Goal: Task Accomplishment & Management: Use online tool/utility

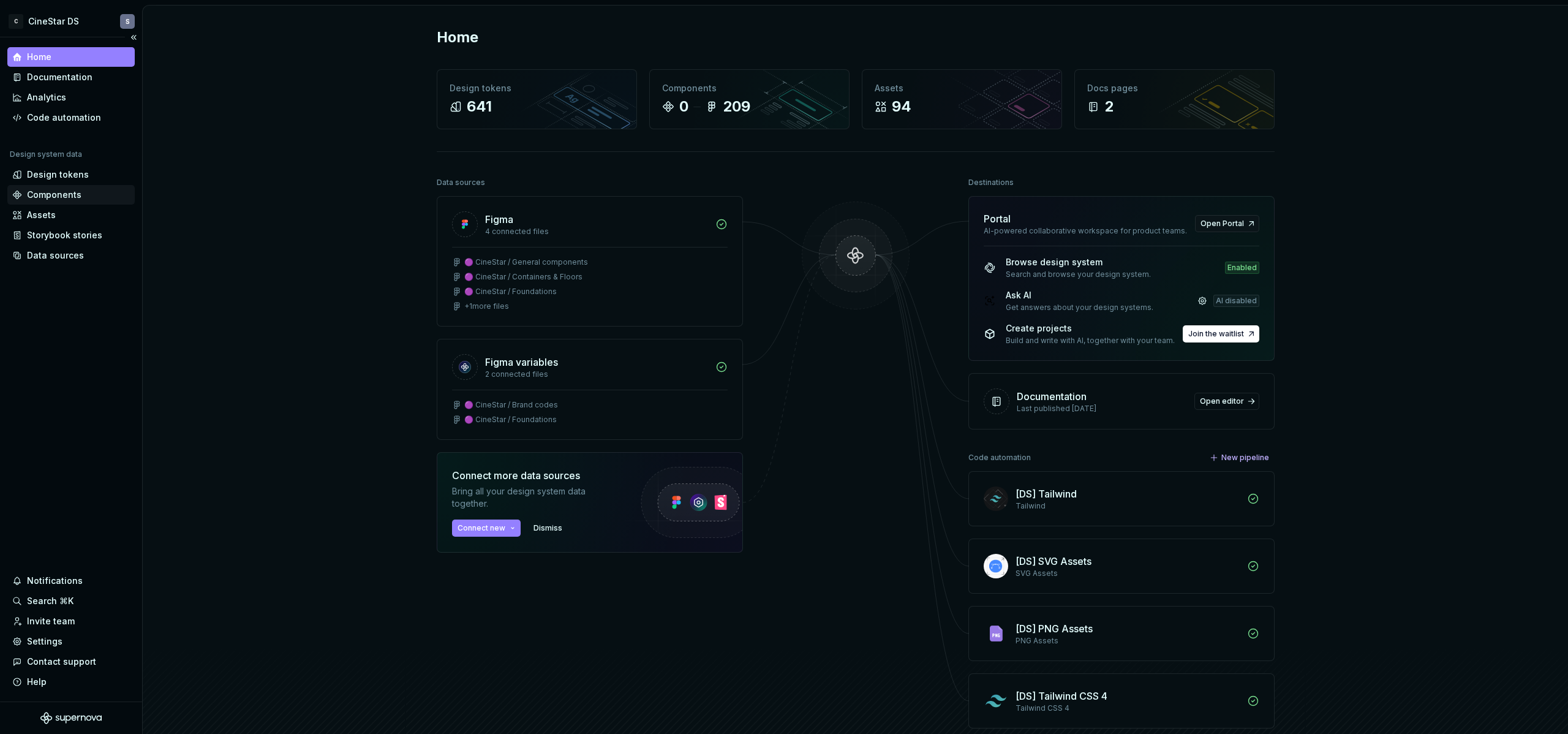
click at [53, 196] on div "Components" at bounding box center [54, 195] width 54 height 12
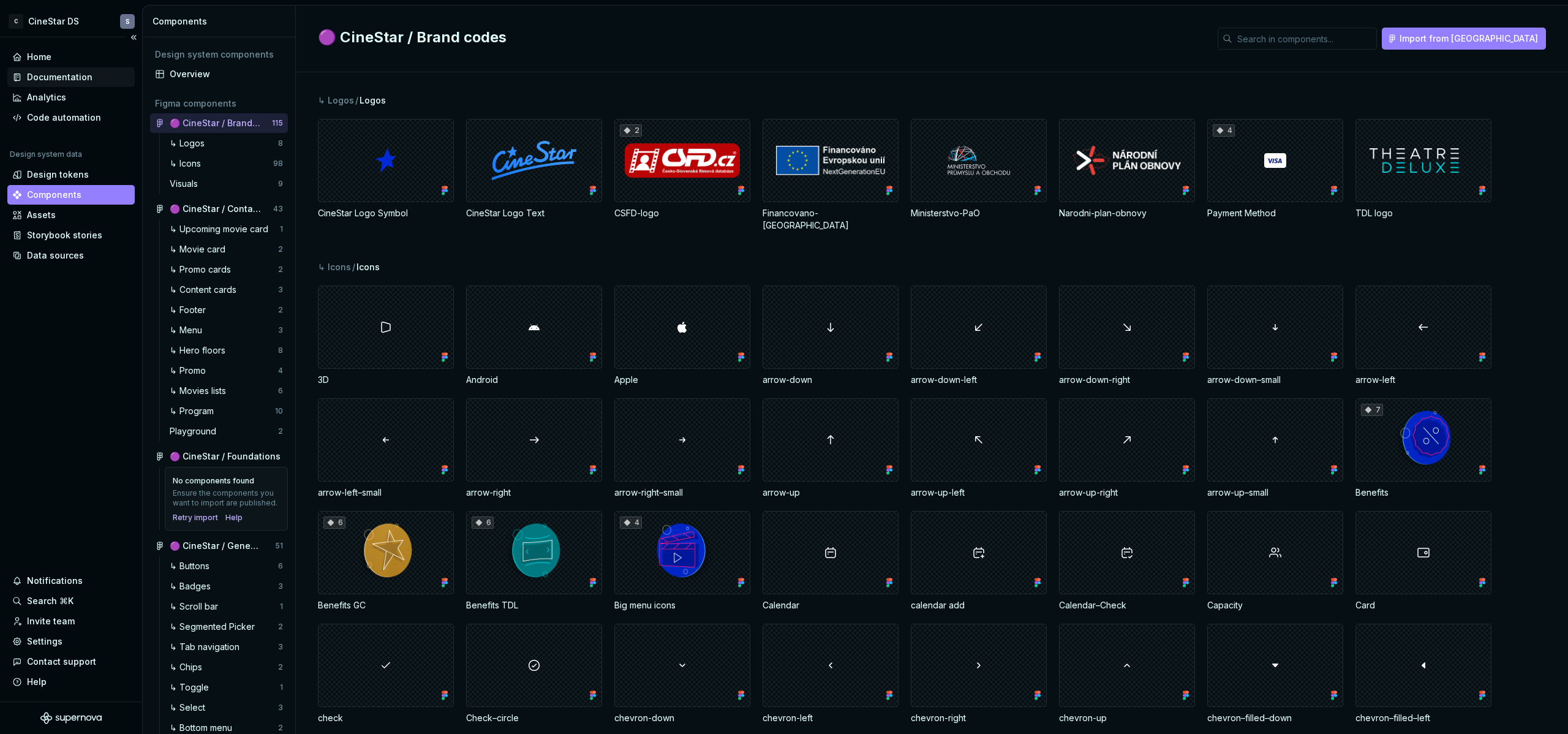
click at [51, 76] on div "Documentation" at bounding box center [59, 77] width 65 height 12
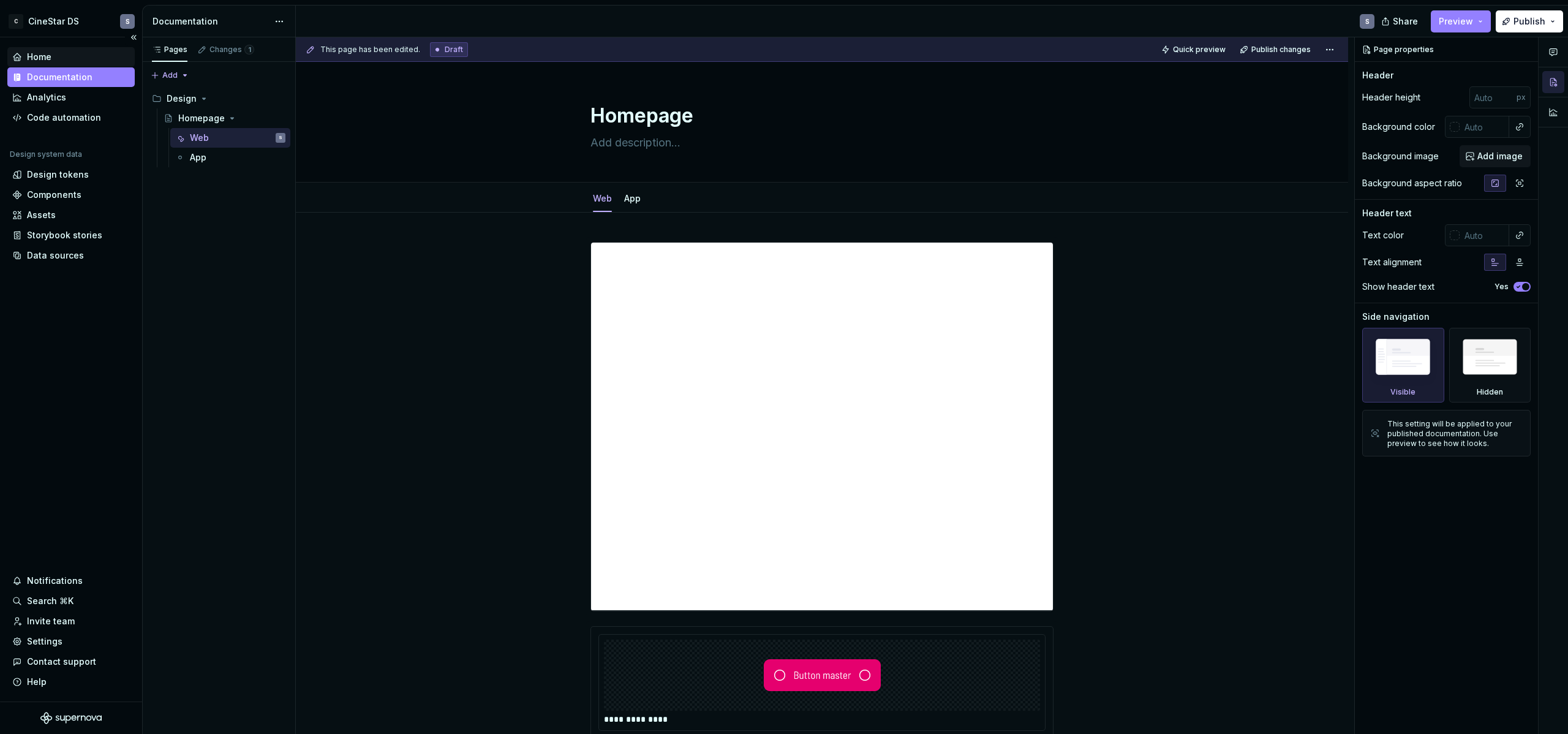
click at [46, 57] on div "Home" at bounding box center [39, 57] width 25 height 12
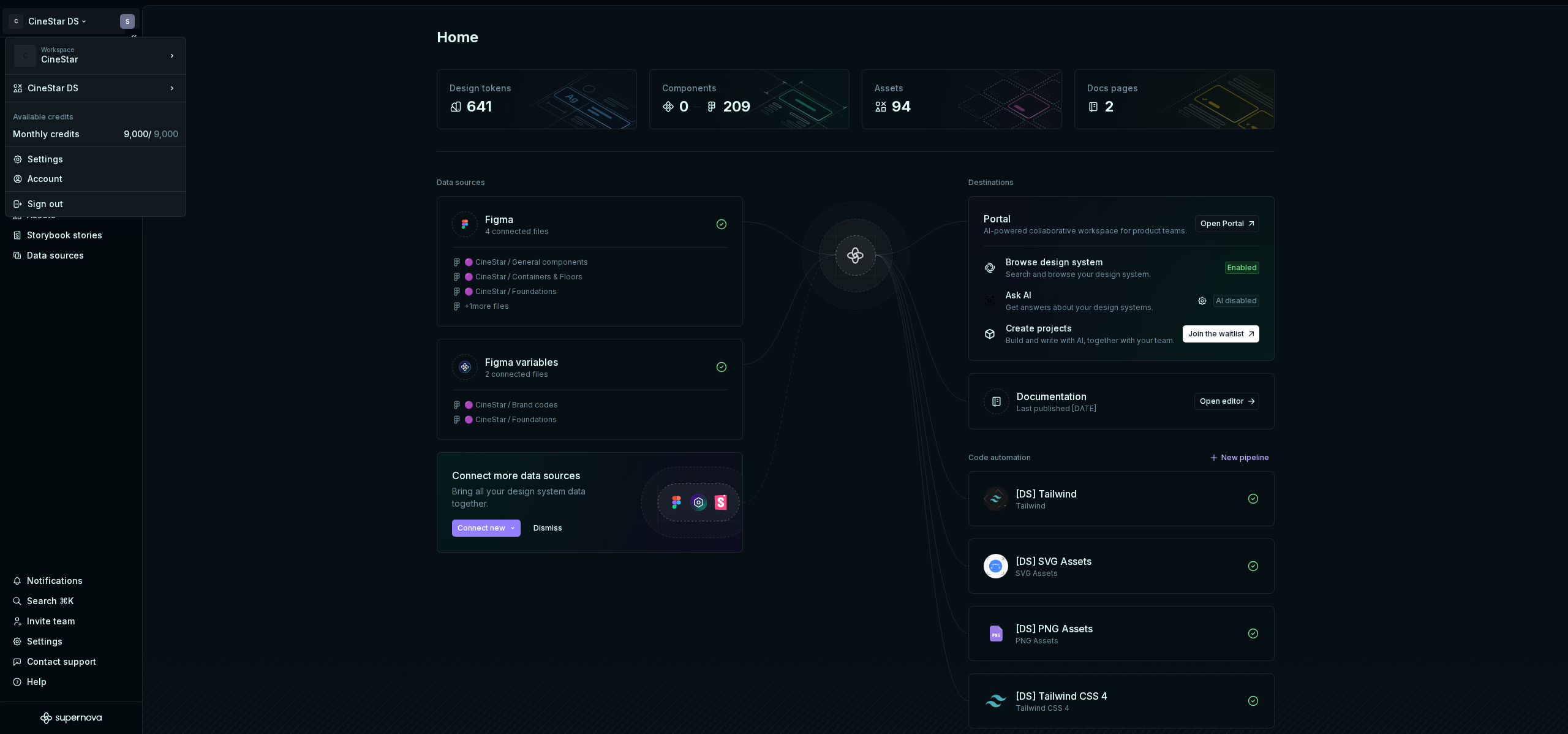
click at [58, 25] on html "C CineStar DS S Home Documentation Analytics Code automation Design system data…" at bounding box center [784, 367] width 1568 height 734
click at [253, 47] on html "C CineStar DS S Home Documentation Analytics Code automation Design system data…" at bounding box center [784, 367] width 1568 height 734
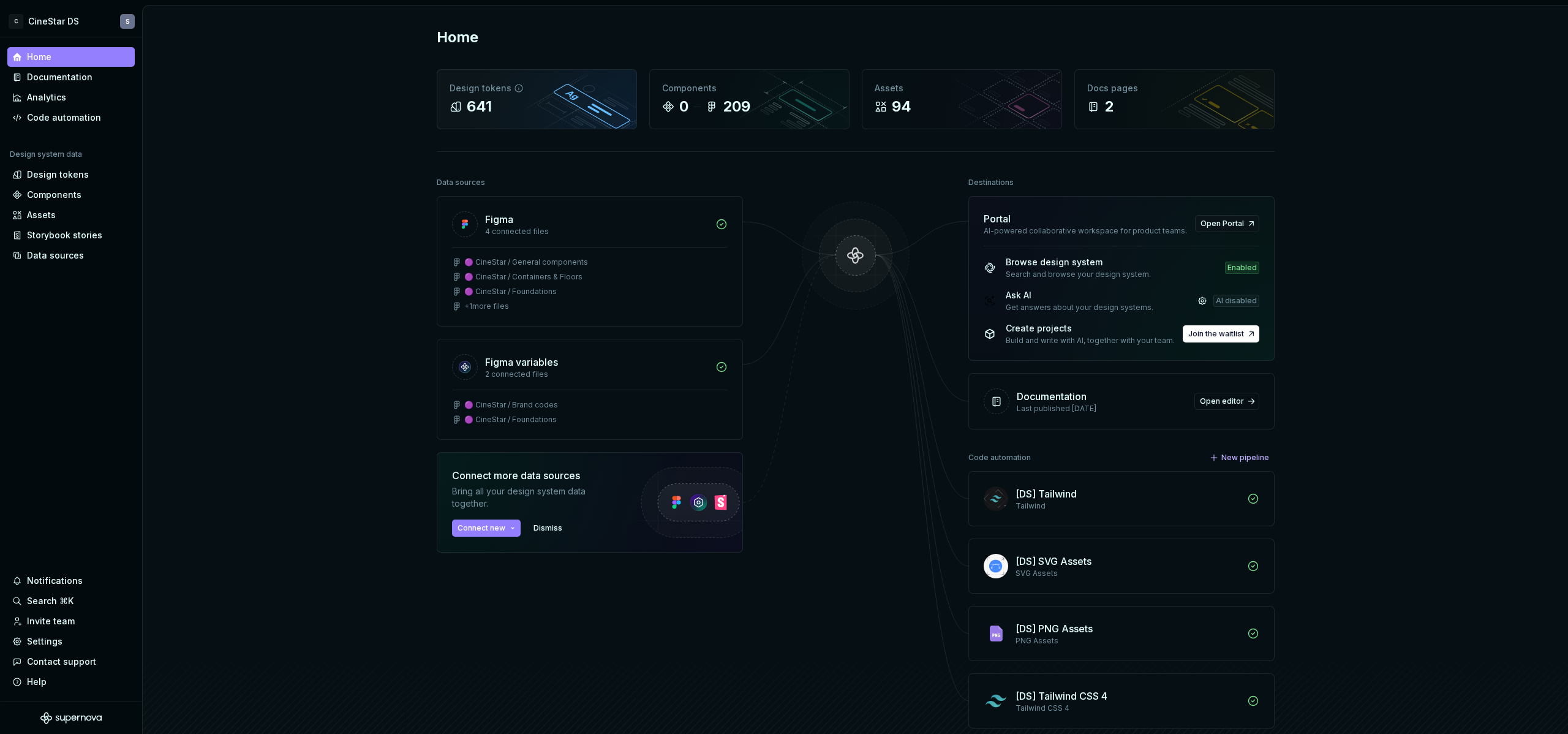
click at [470, 89] on div "Design tokens" at bounding box center [537, 88] width 174 height 12
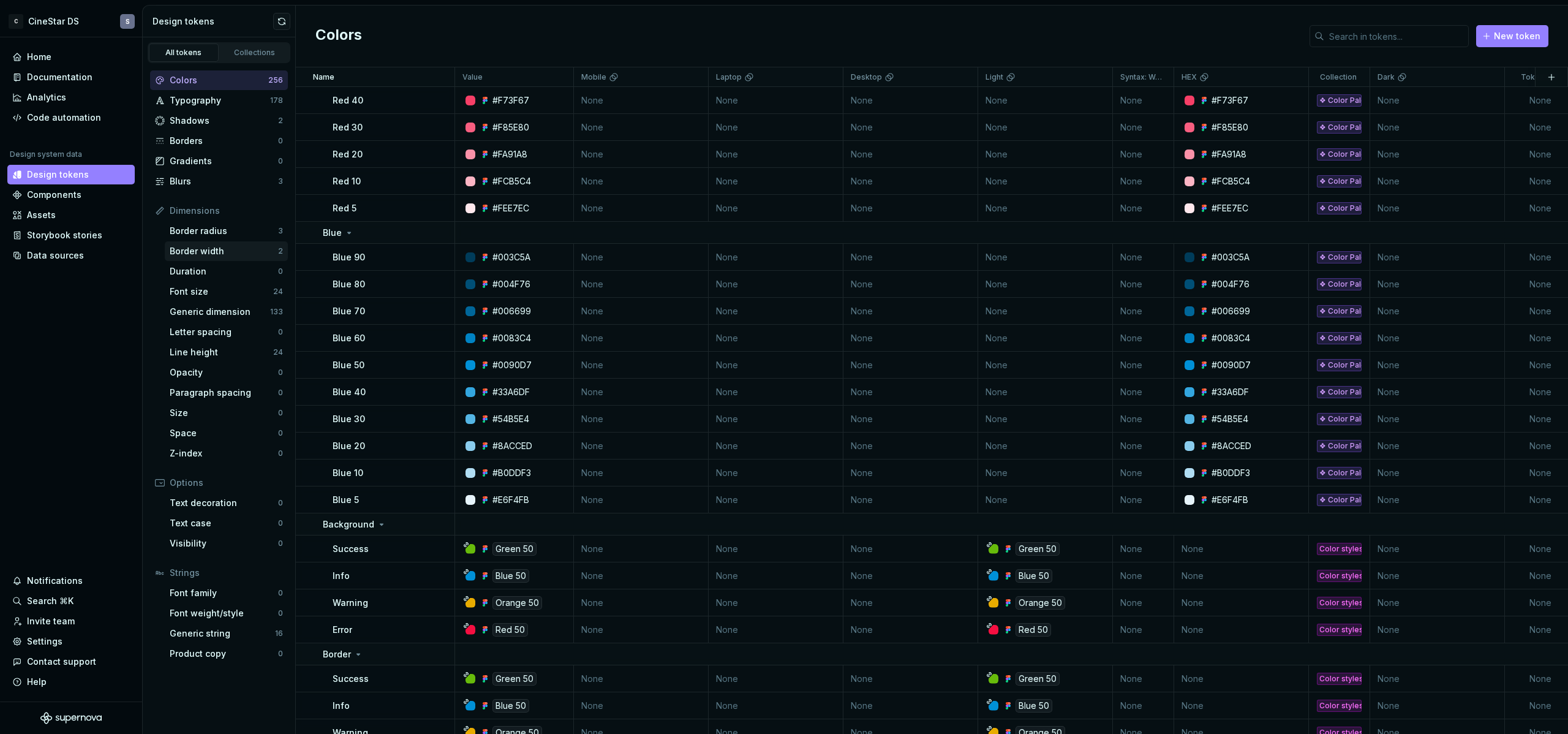
scroll to position [1130, 0]
click at [71, 209] on div "Assets" at bounding box center [70, 215] width 118 height 12
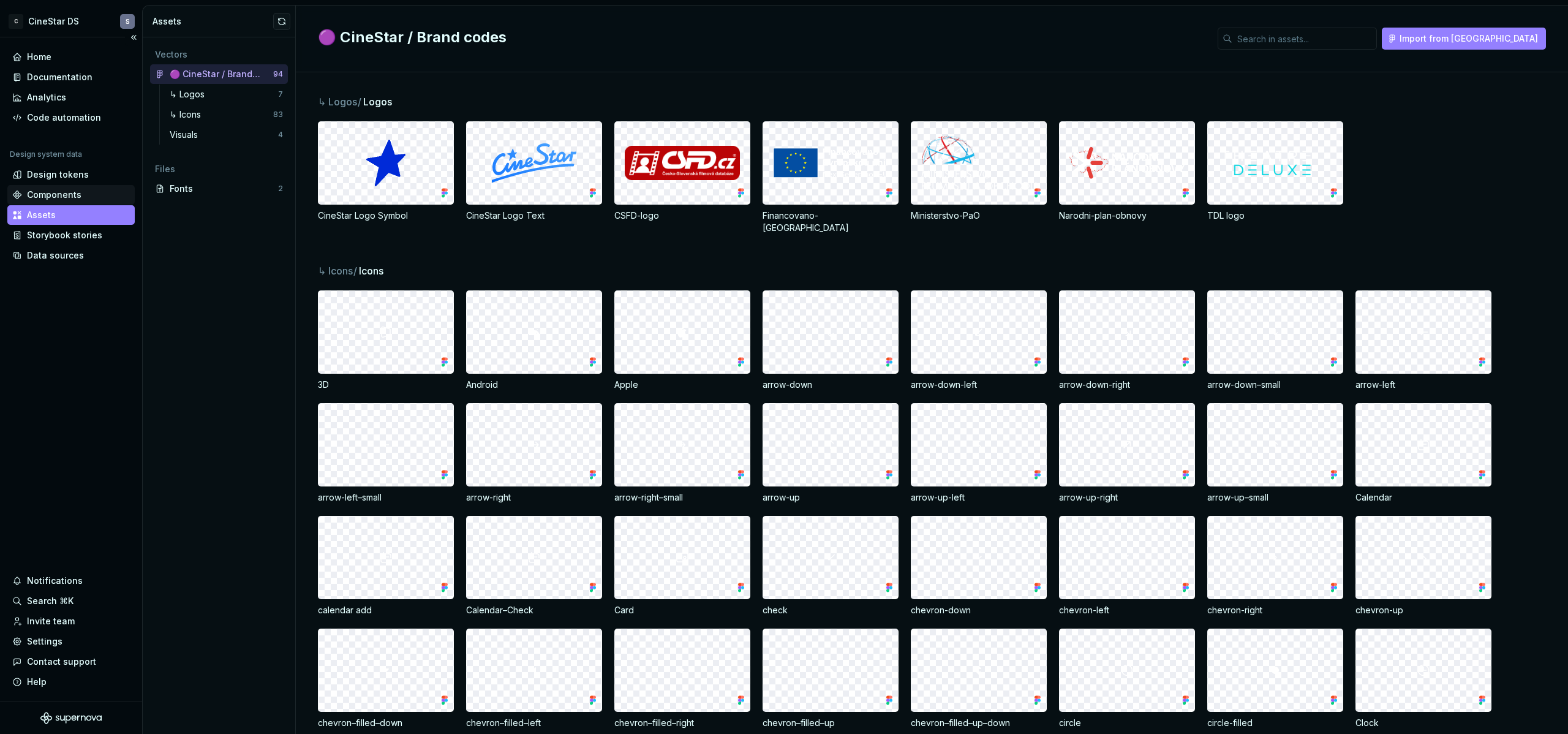
click at [41, 194] on div "Components" at bounding box center [54, 195] width 54 height 12
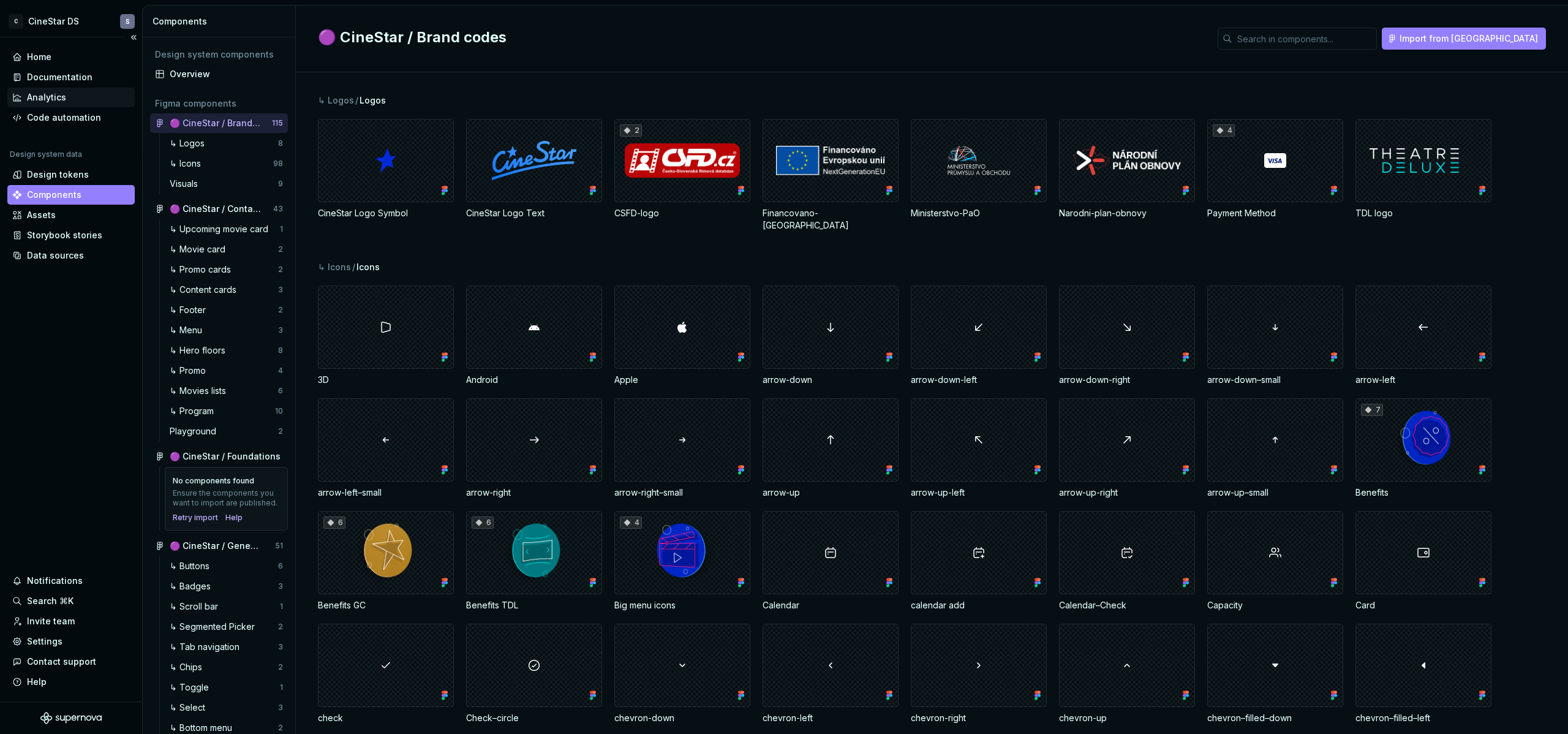
click at [47, 94] on div "Analytics" at bounding box center [47, 97] width 39 height 12
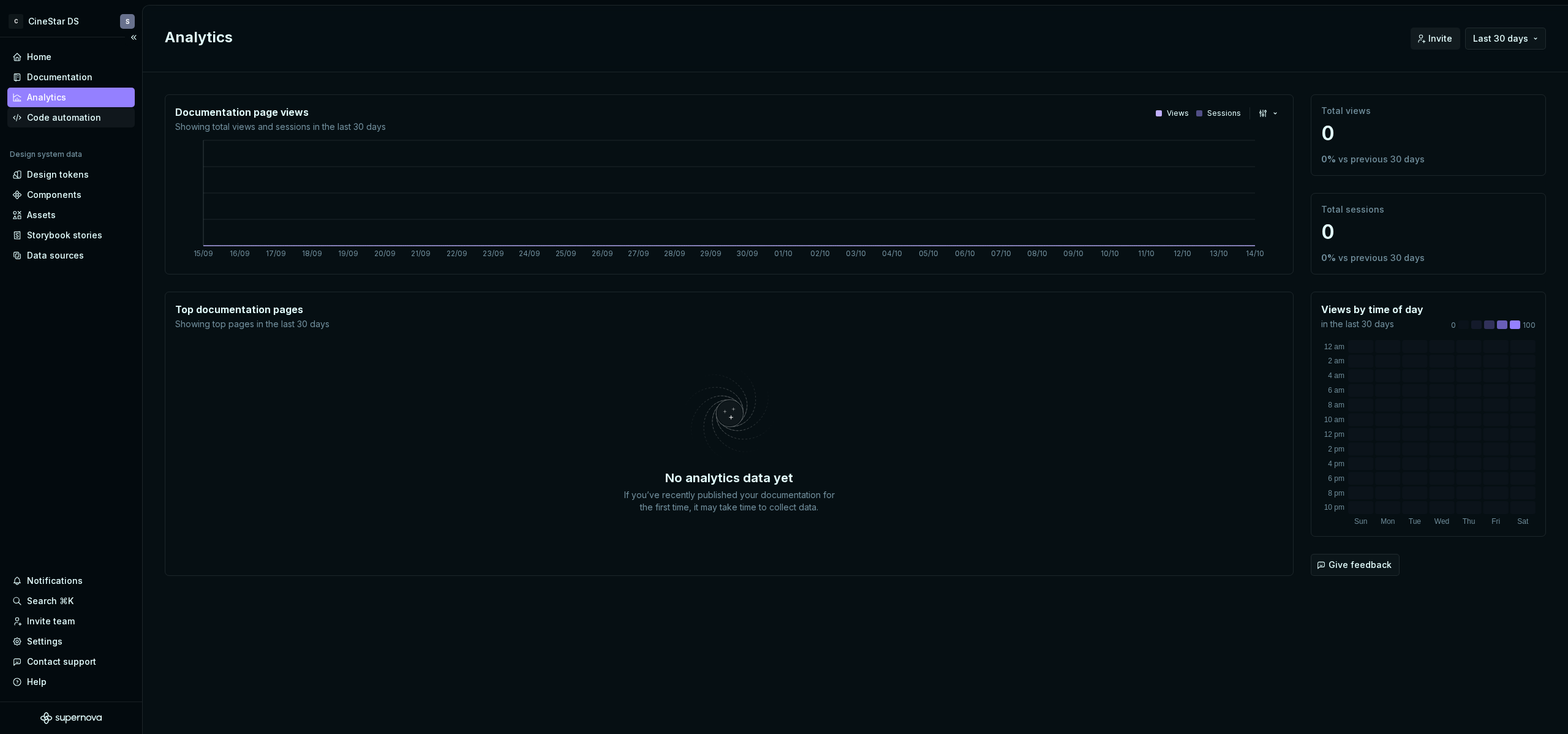
click at [50, 115] on div "Code automation" at bounding box center [64, 118] width 75 height 12
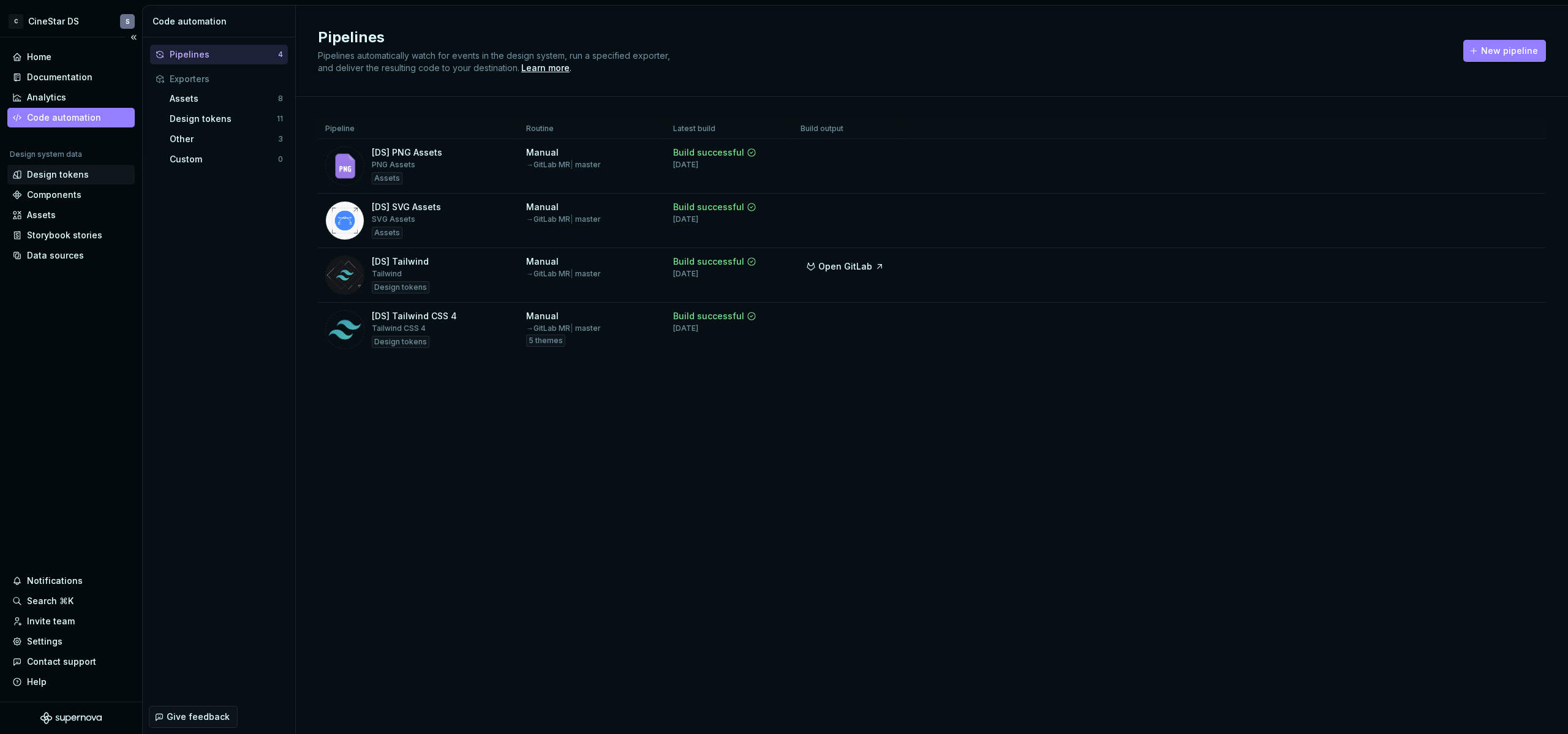
click at [45, 177] on div "Design tokens" at bounding box center [58, 174] width 62 height 12
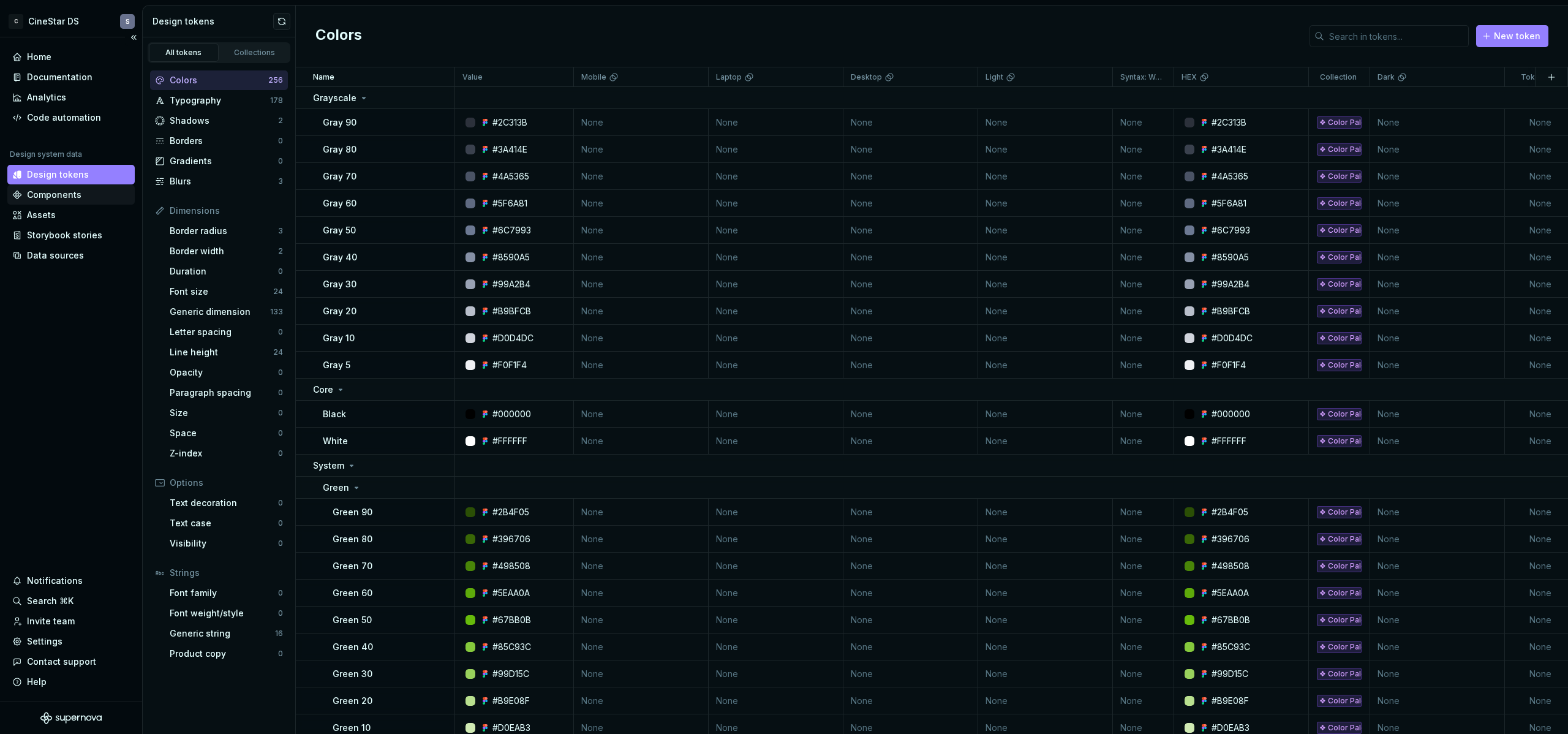
click at [64, 189] on div "Components" at bounding box center [54, 195] width 54 height 12
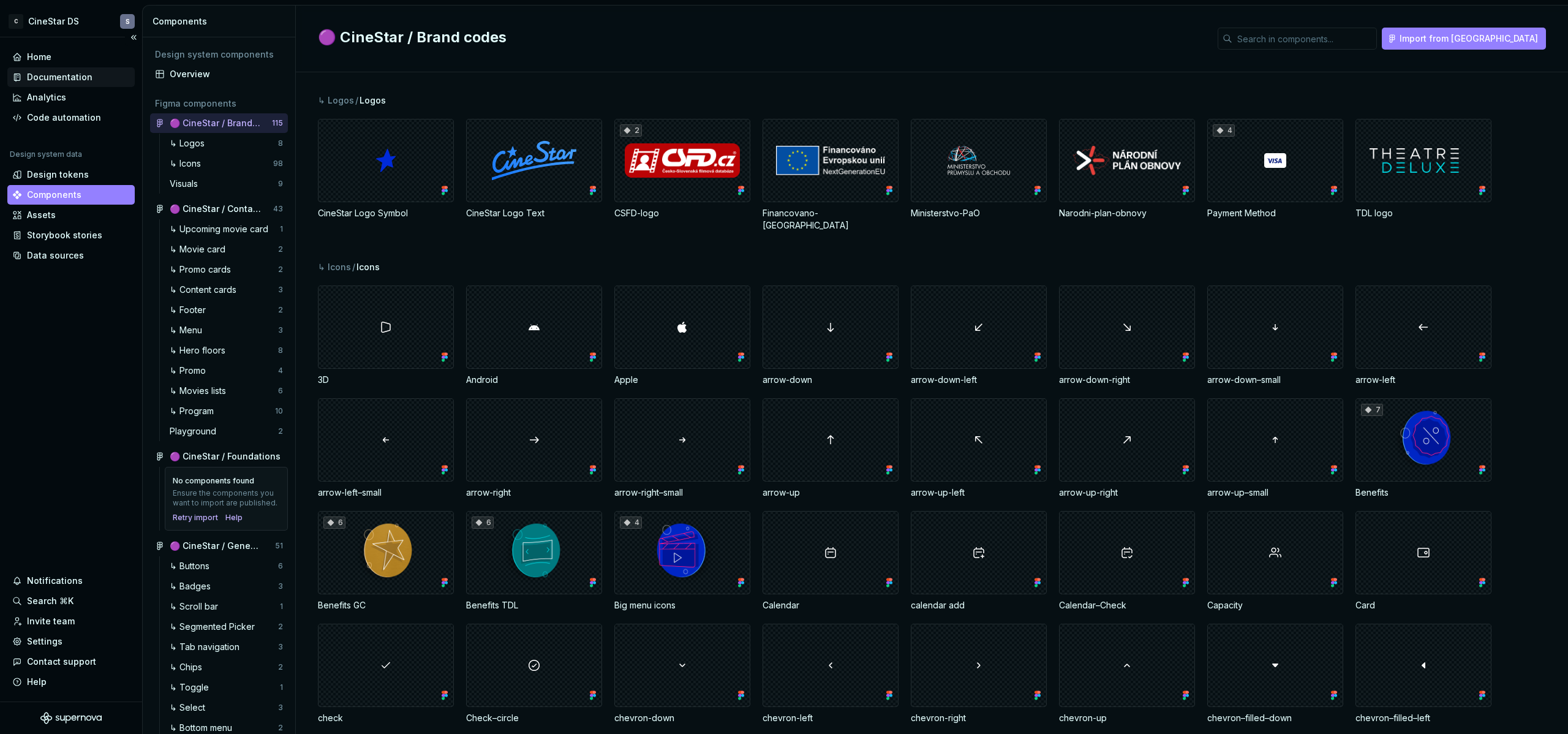
click at [58, 74] on div "Documentation" at bounding box center [59, 77] width 65 height 12
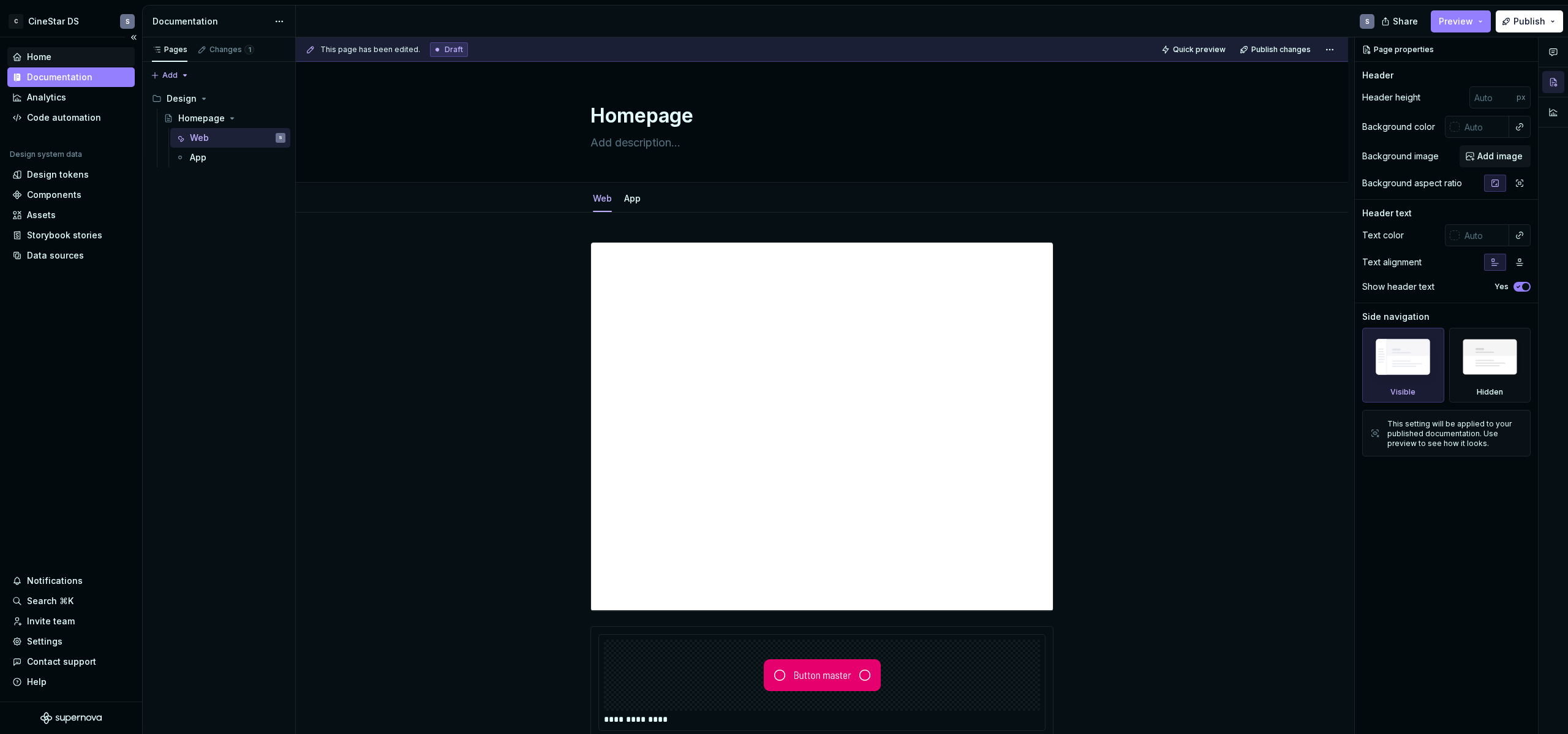
click at [42, 62] on div "Home" at bounding box center [39, 57] width 25 height 12
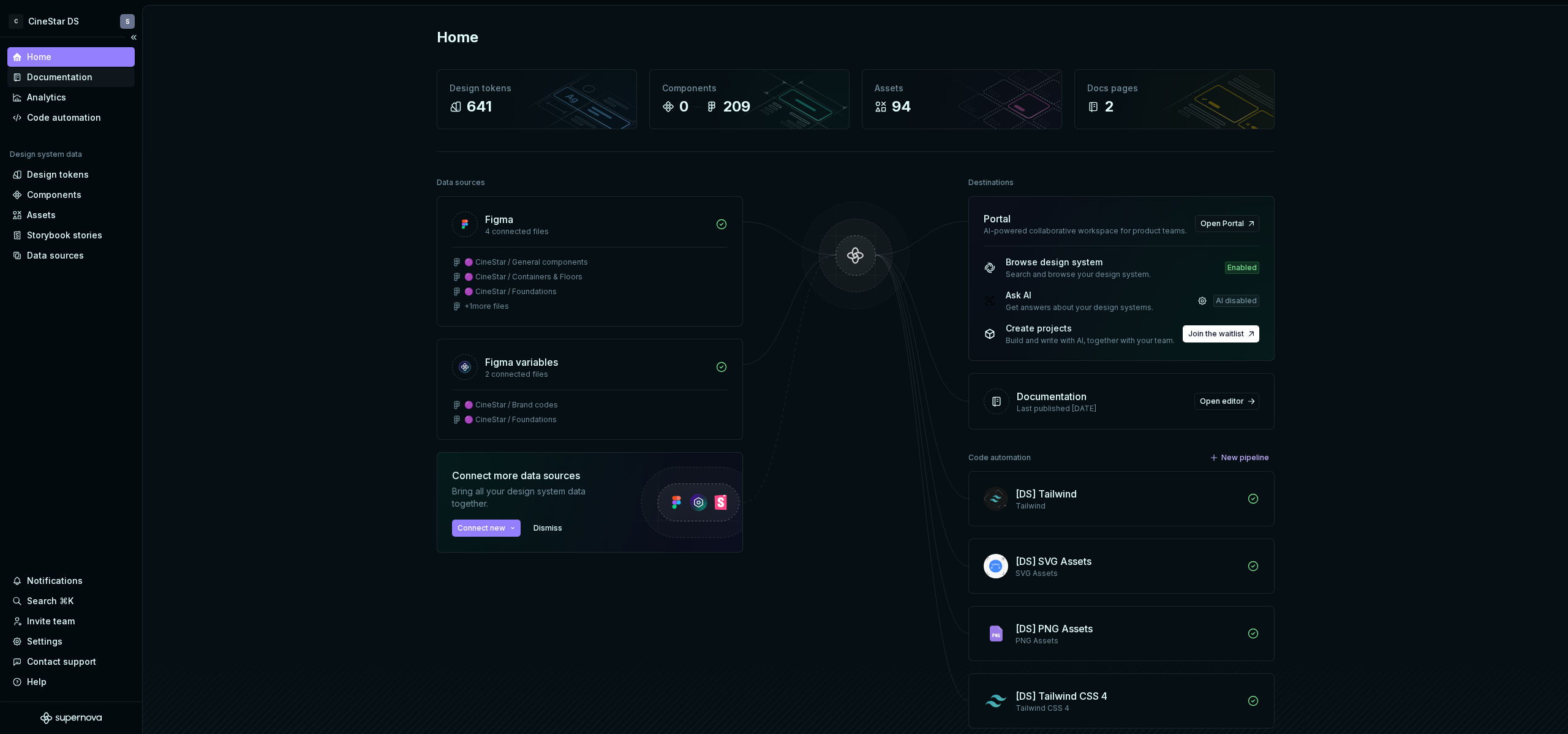
click at [64, 75] on div "Documentation" at bounding box center [59, 77] width 65 height 12
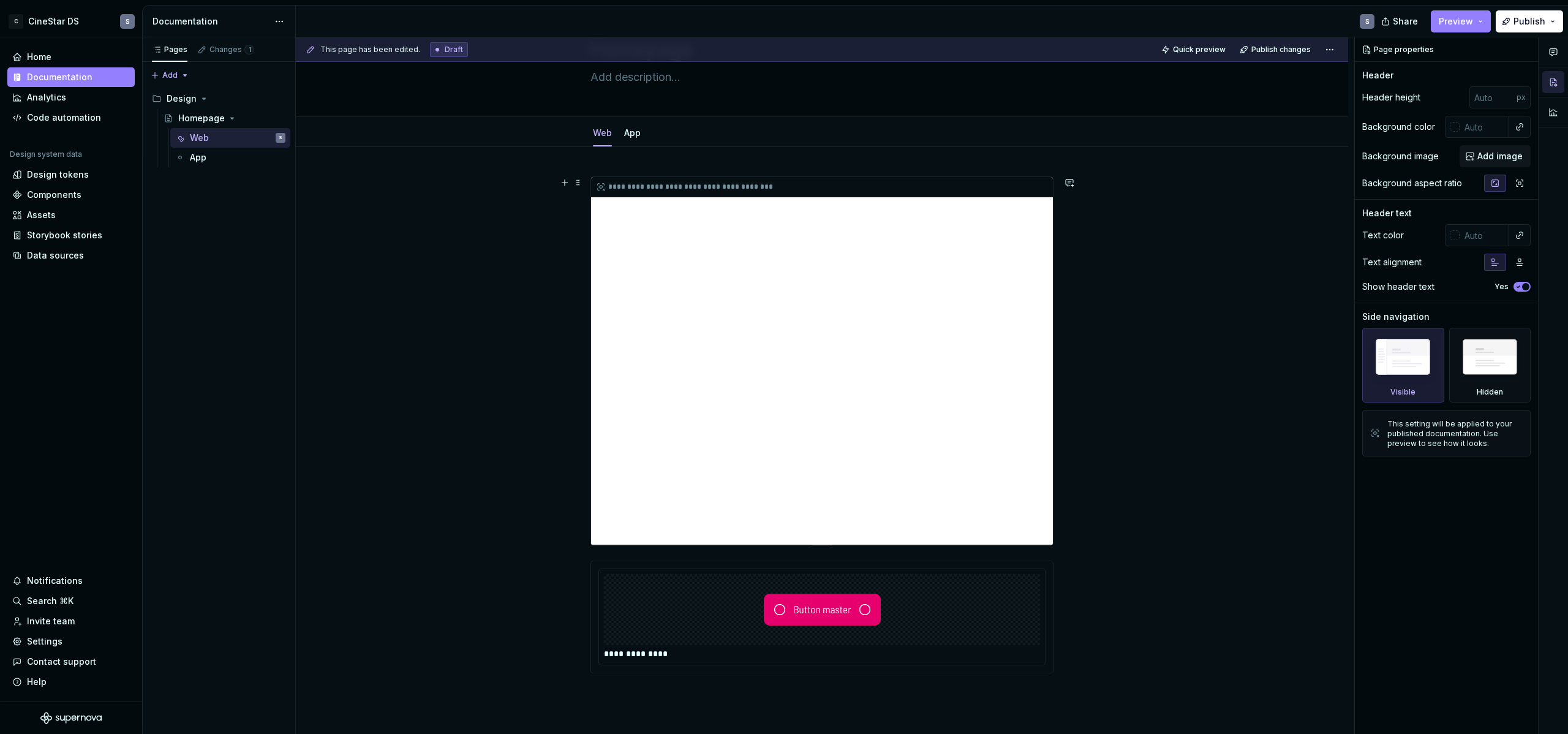
scroll to position [239, 0]
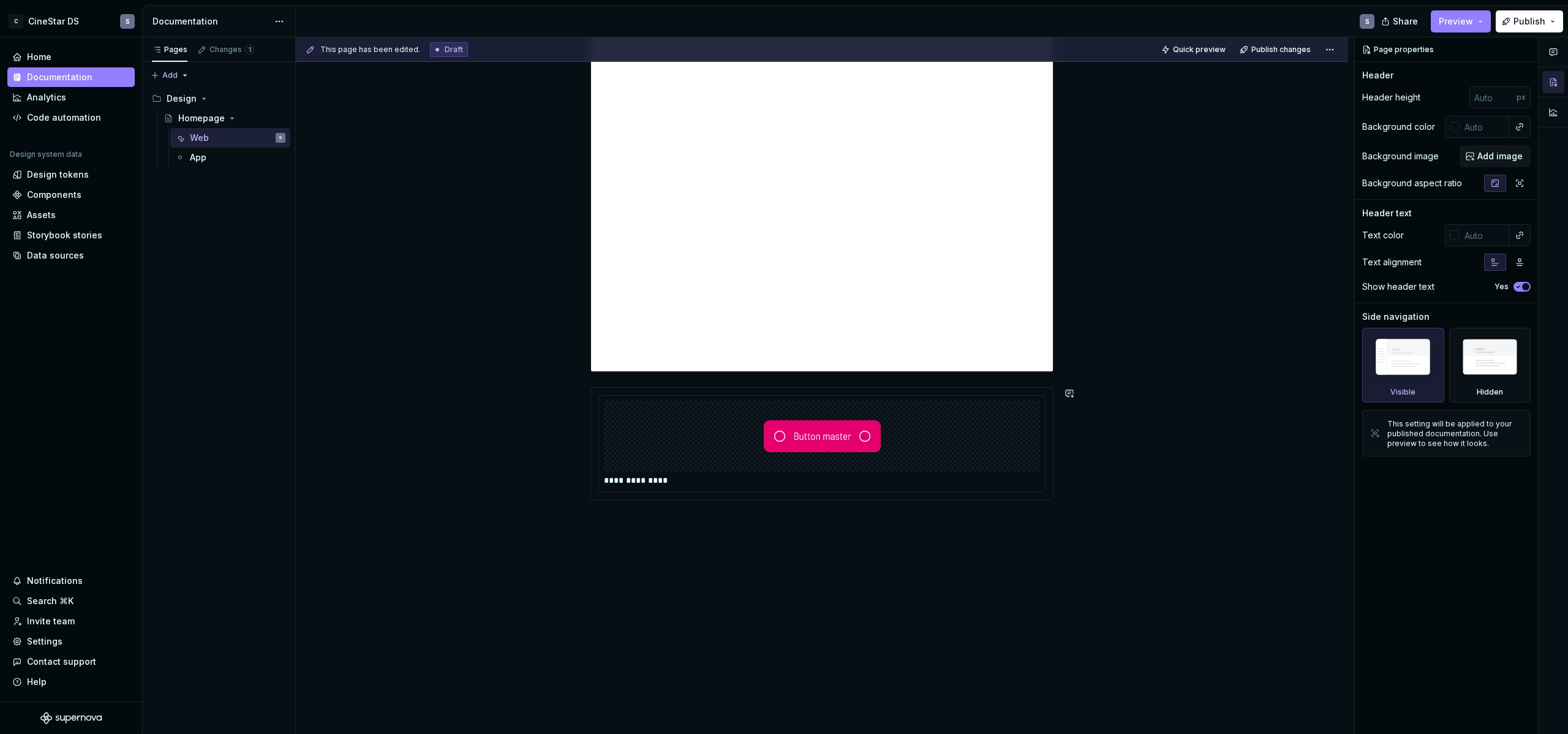
click at [709, 519] on div "**********" at bounding box center [821, 354] width 1052 height 760
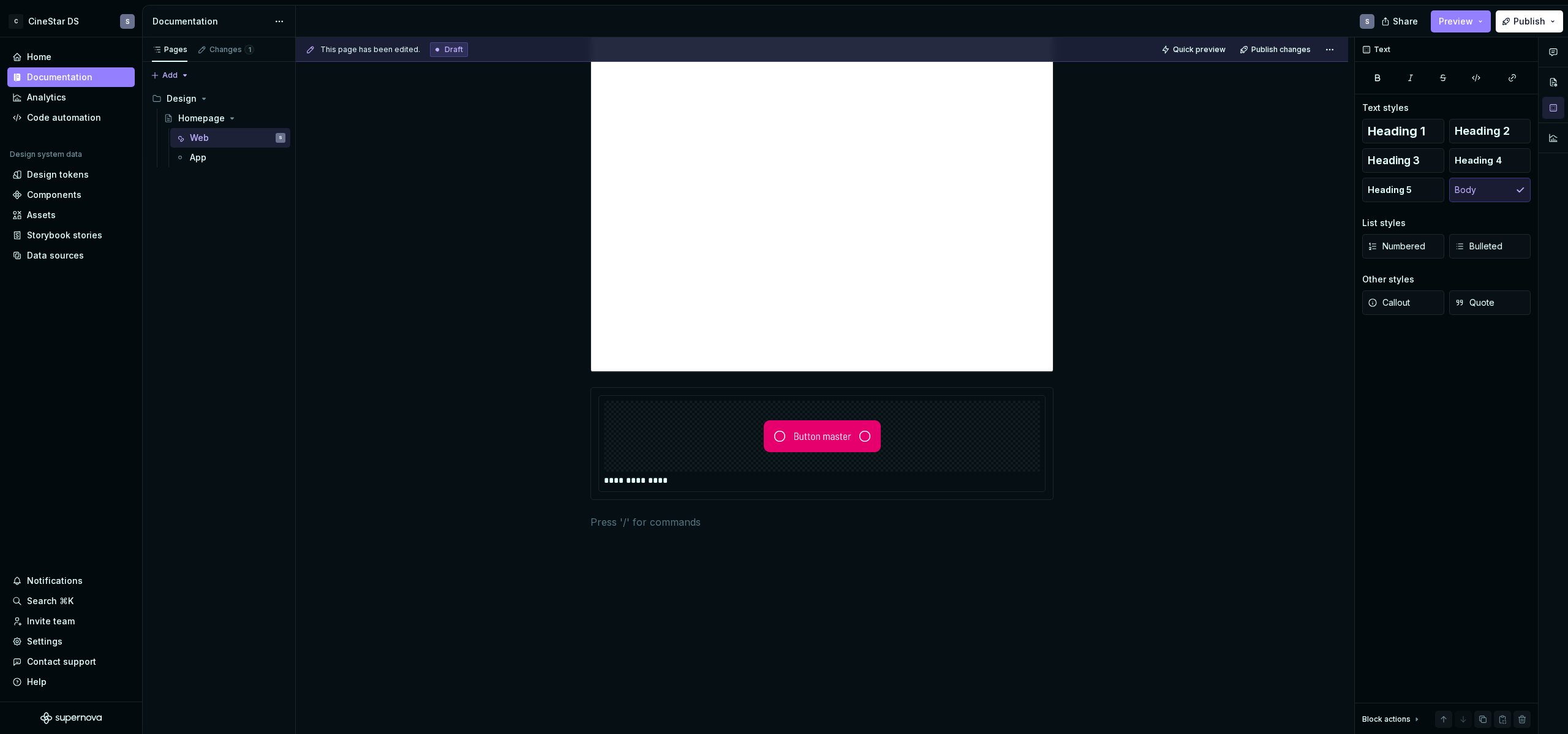
type textarea "*"
click at [515, 300] on div "**********" at bounding box center [821, 368] width 1052 height 790
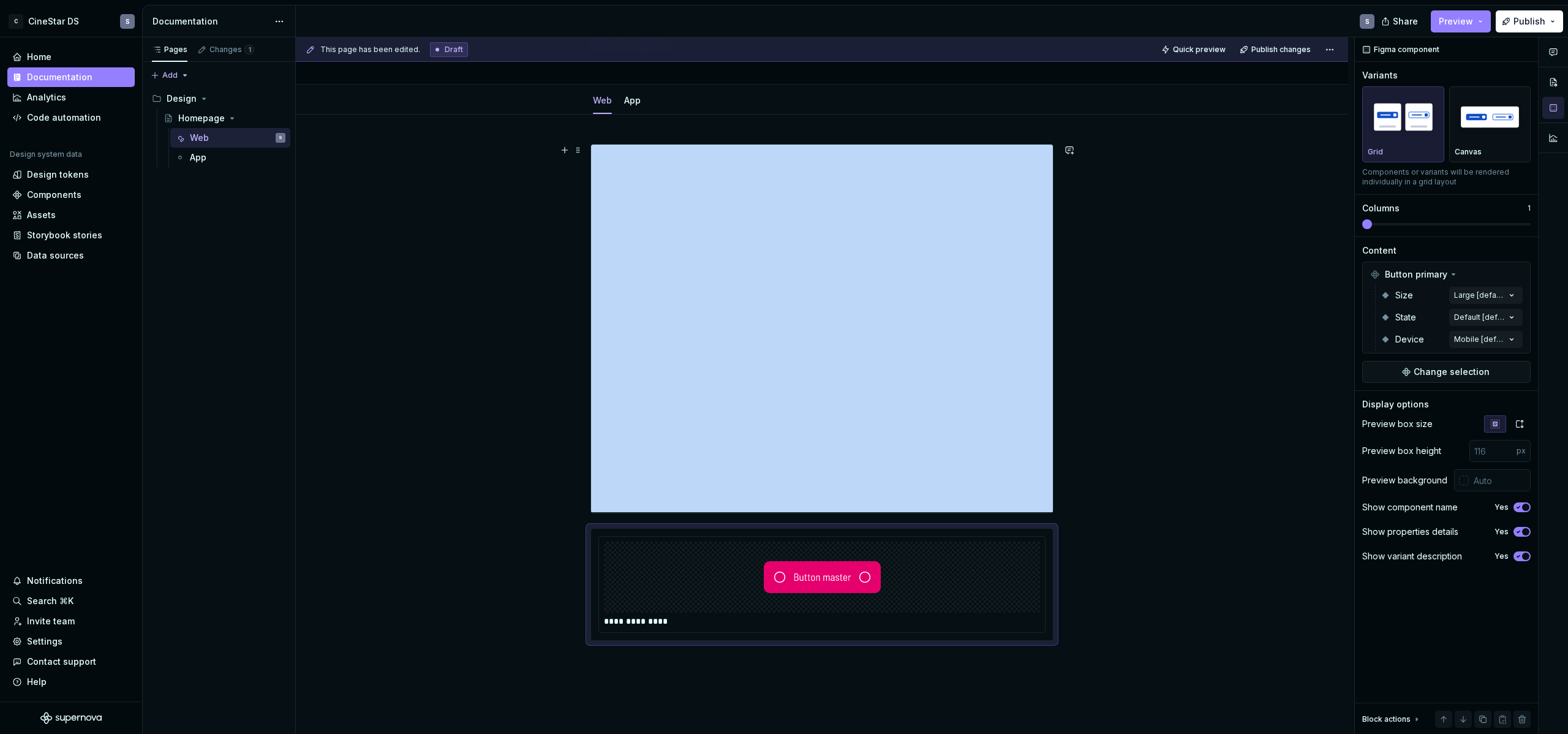
scroll to position [268, 0]
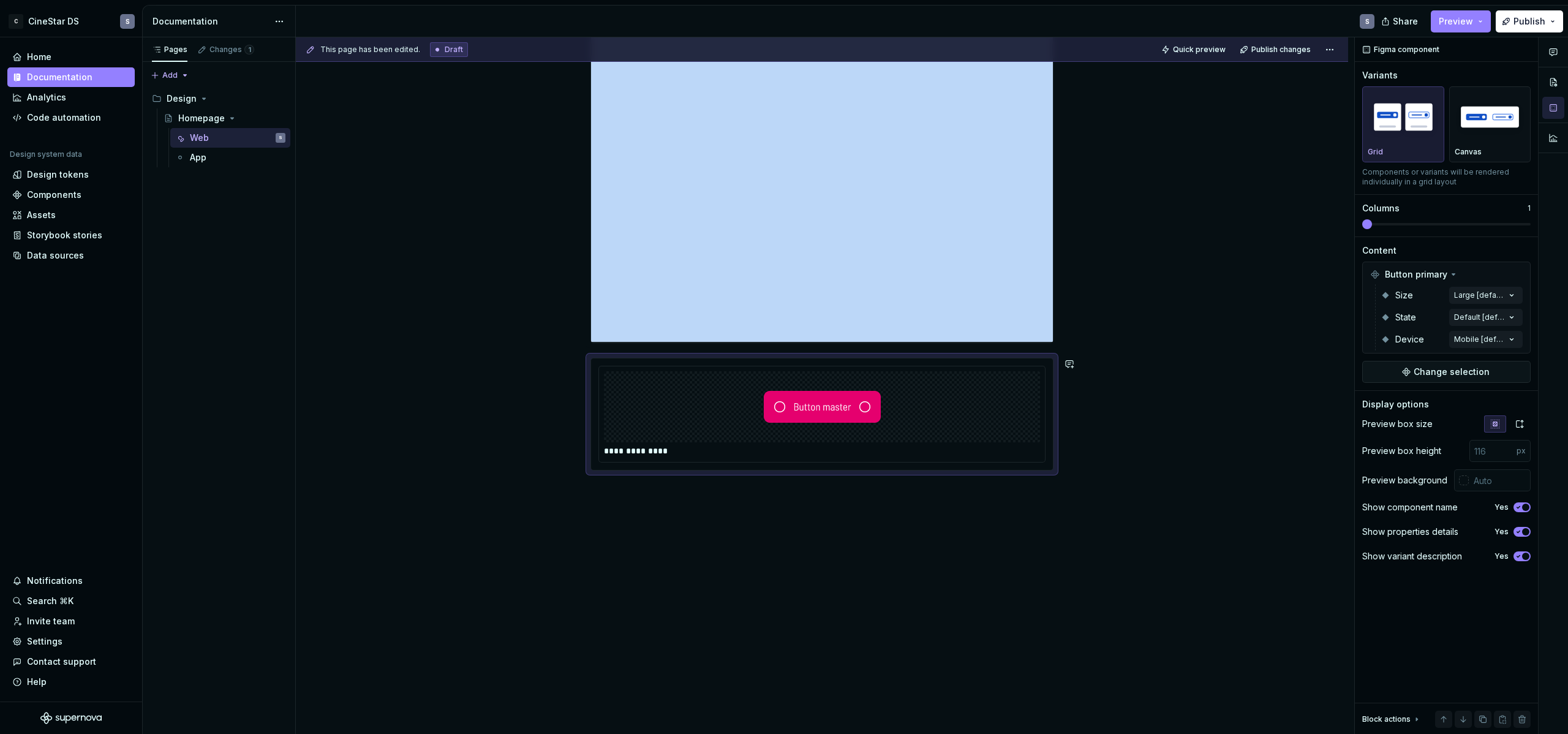
click at [726, 530] on div "**********" at bounding box center [821, 339] width 1052 height 790
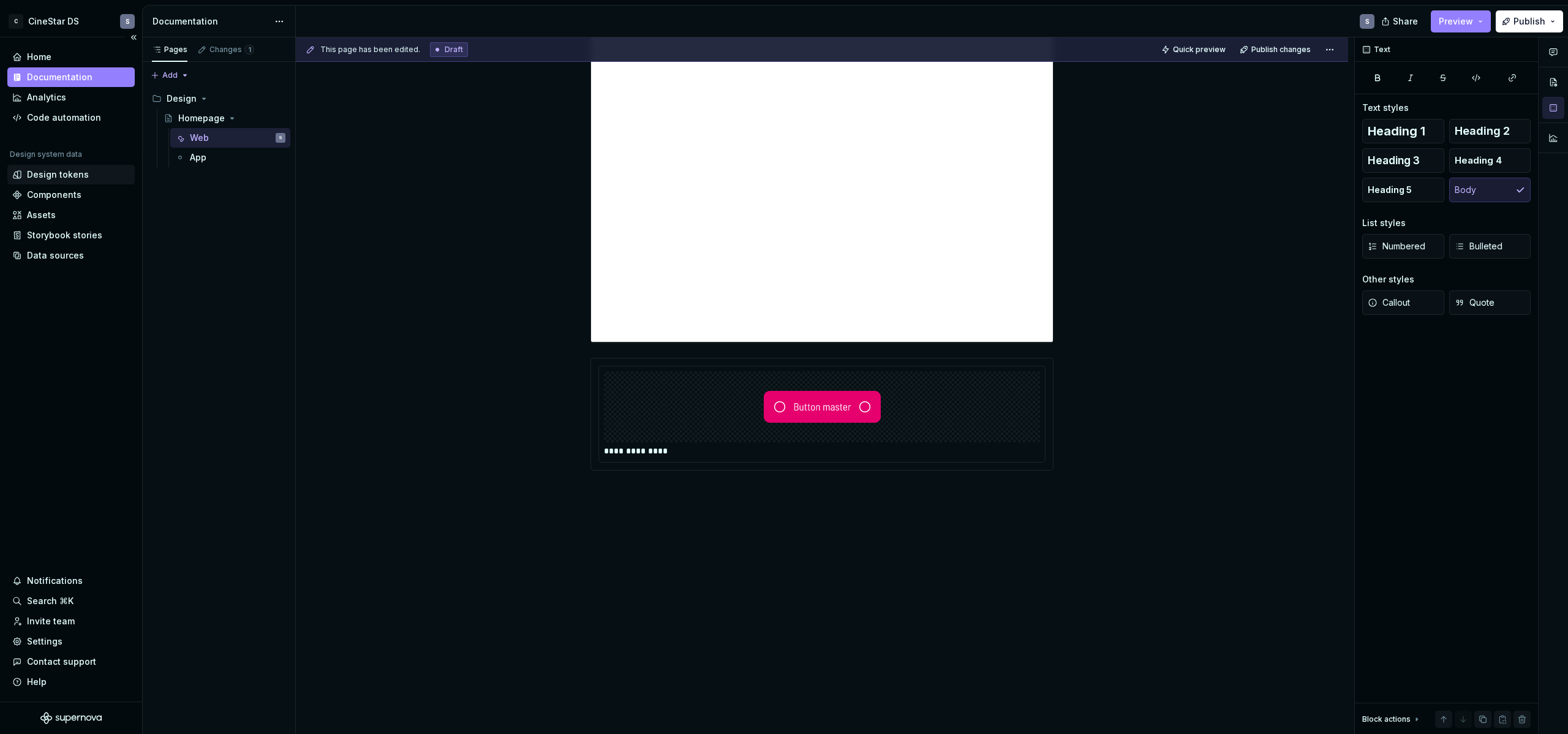
click at [66, 176] on div "Design tokens" at bounding box center [58, 174] width 62 height 12
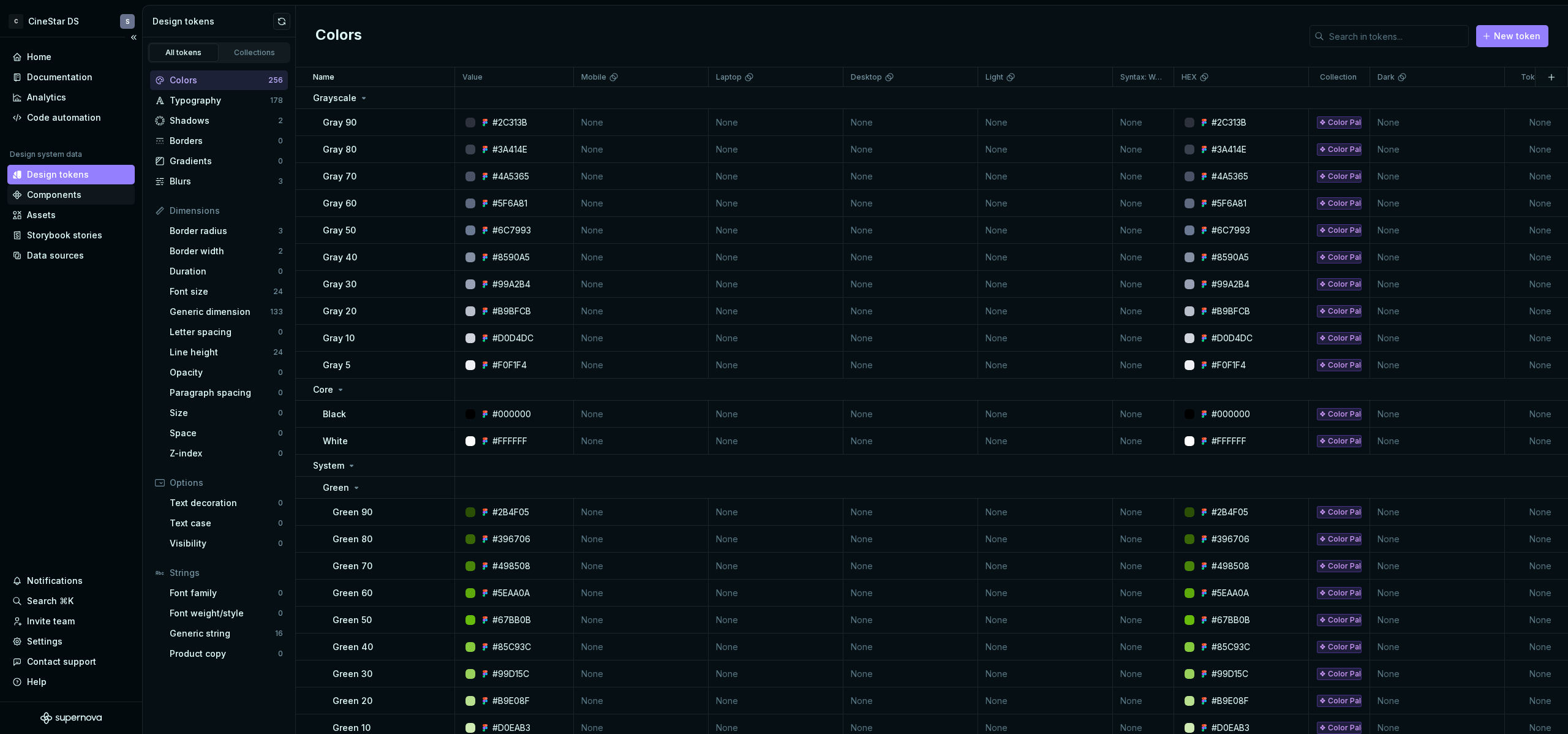
click at [65, 193] on div "Components" at bounding box center [54, 195] width 54 height 12
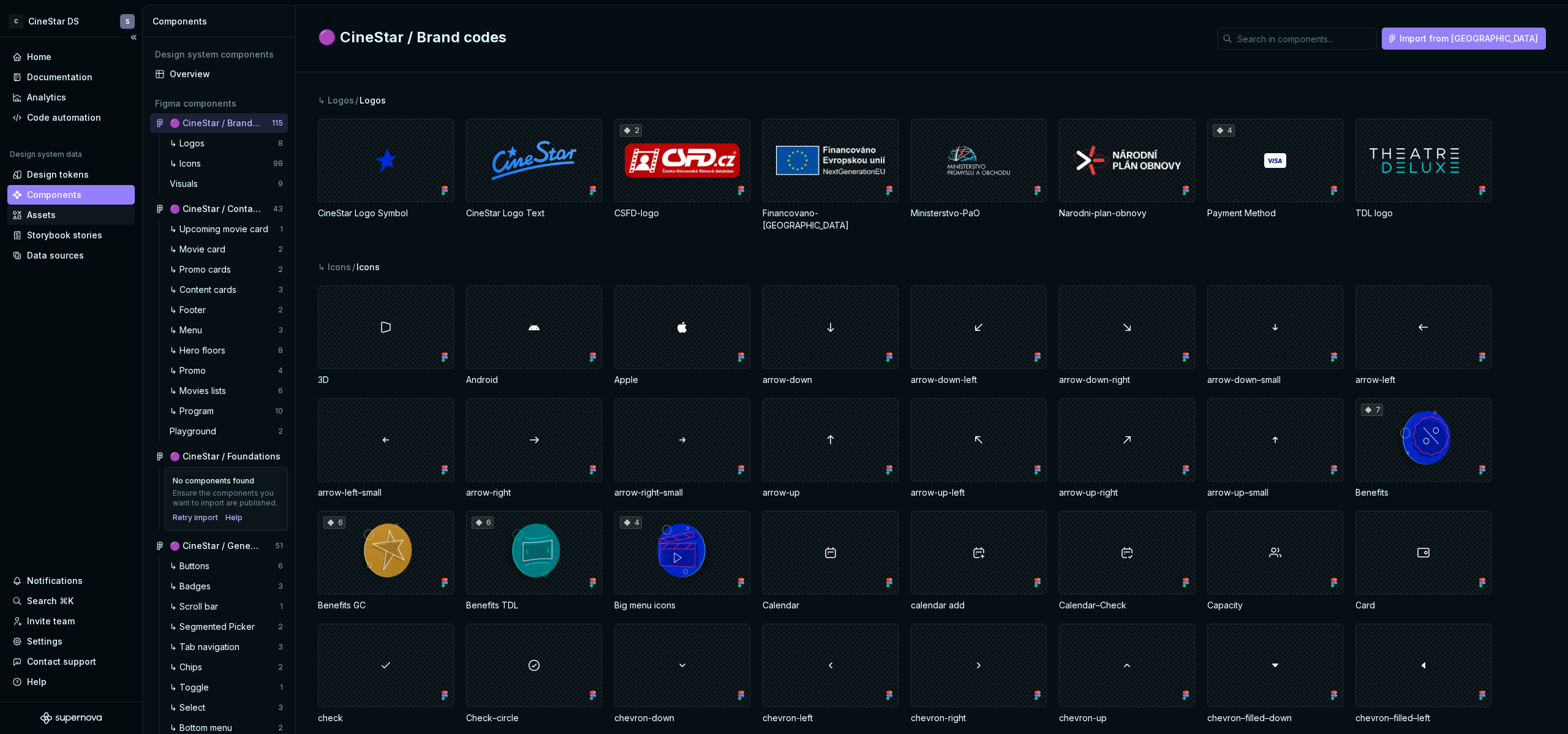
click at [72, 218] on div "Assets" at bounding box center [70, 215] width 118 height 12
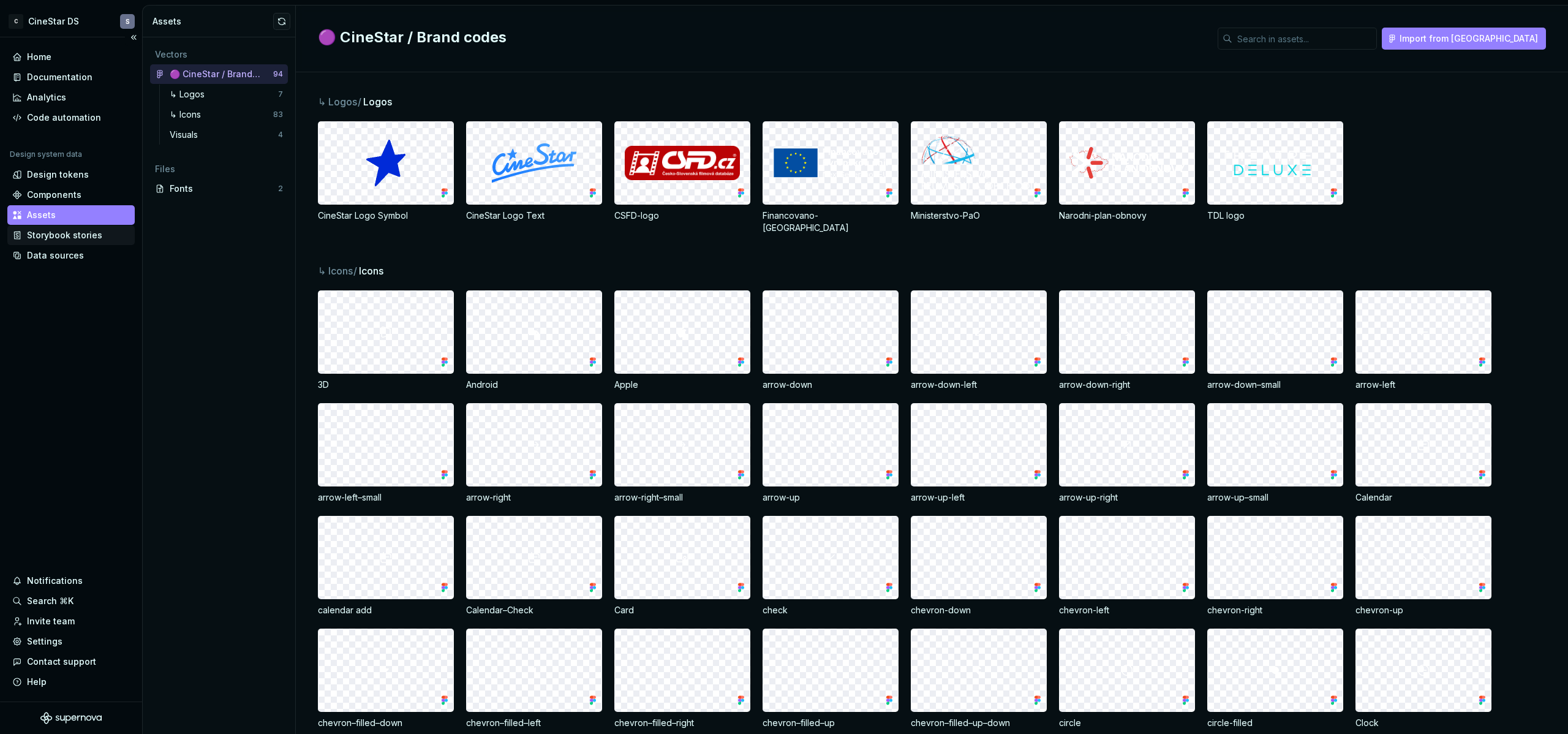
click at [65, 233] on div "Storybook stories" at bounding box center [64, 235] width 75 height 12
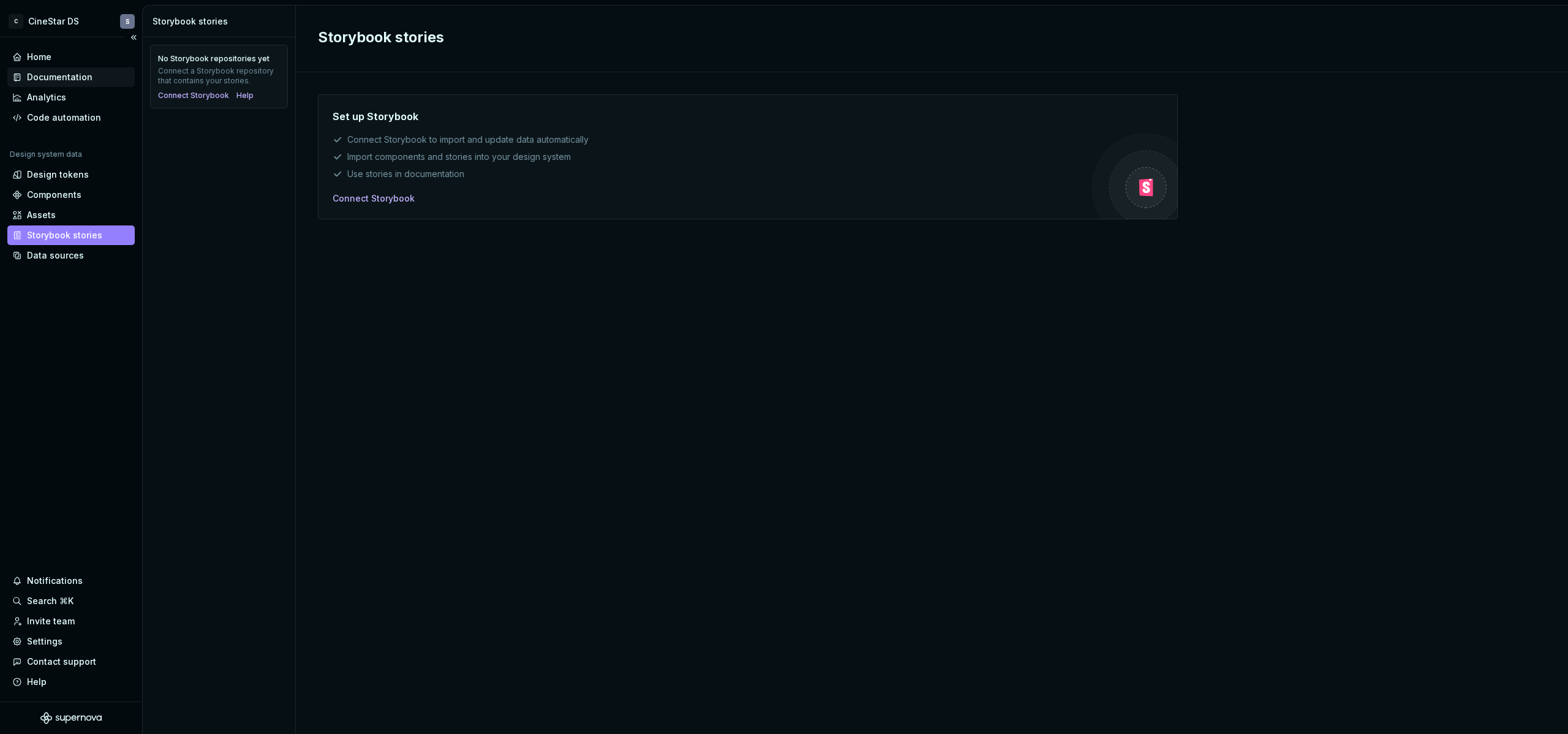
click at [63, 80] on div "Documentation" at bounding box center [59, 77] width 65 height 12
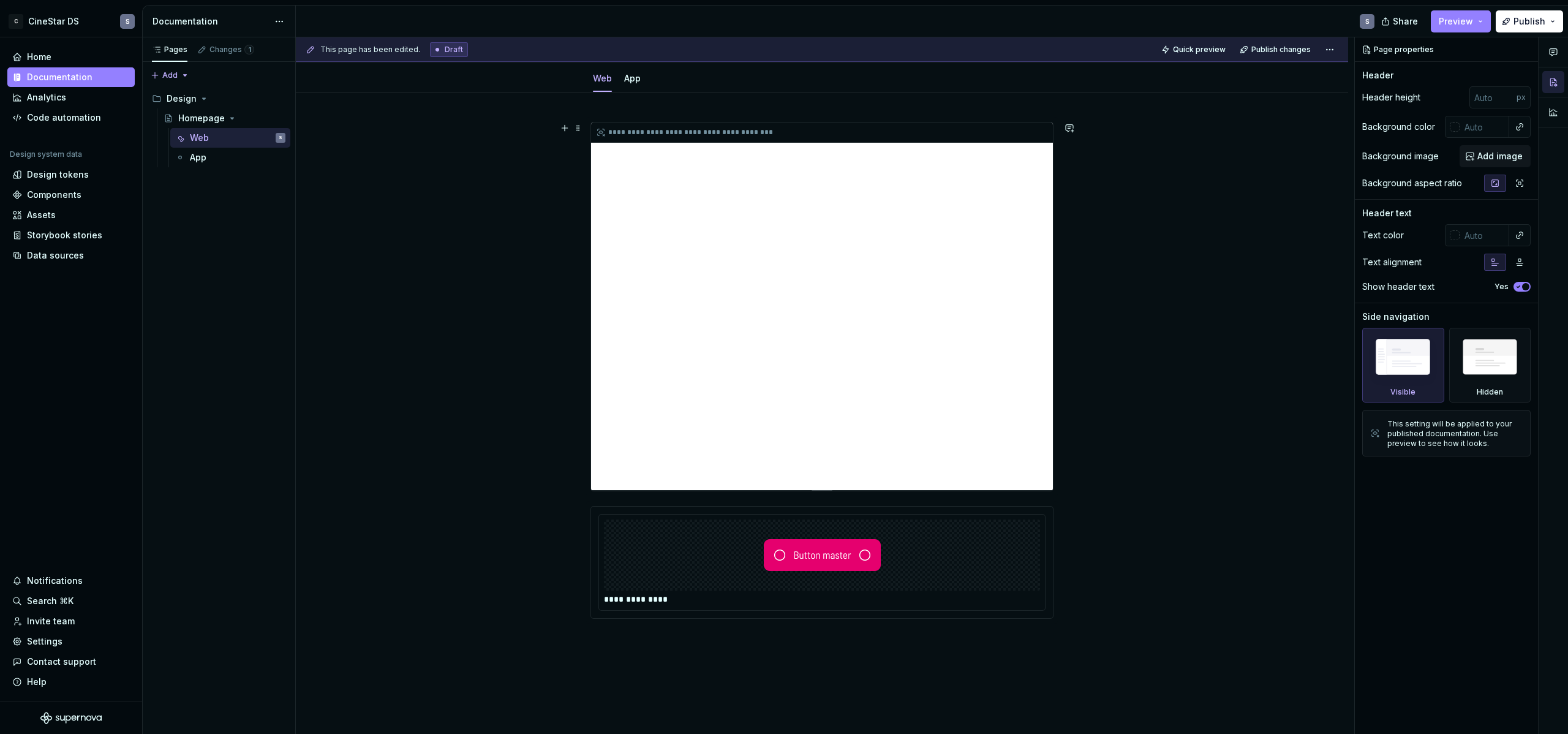
scroll to position [268, 0]
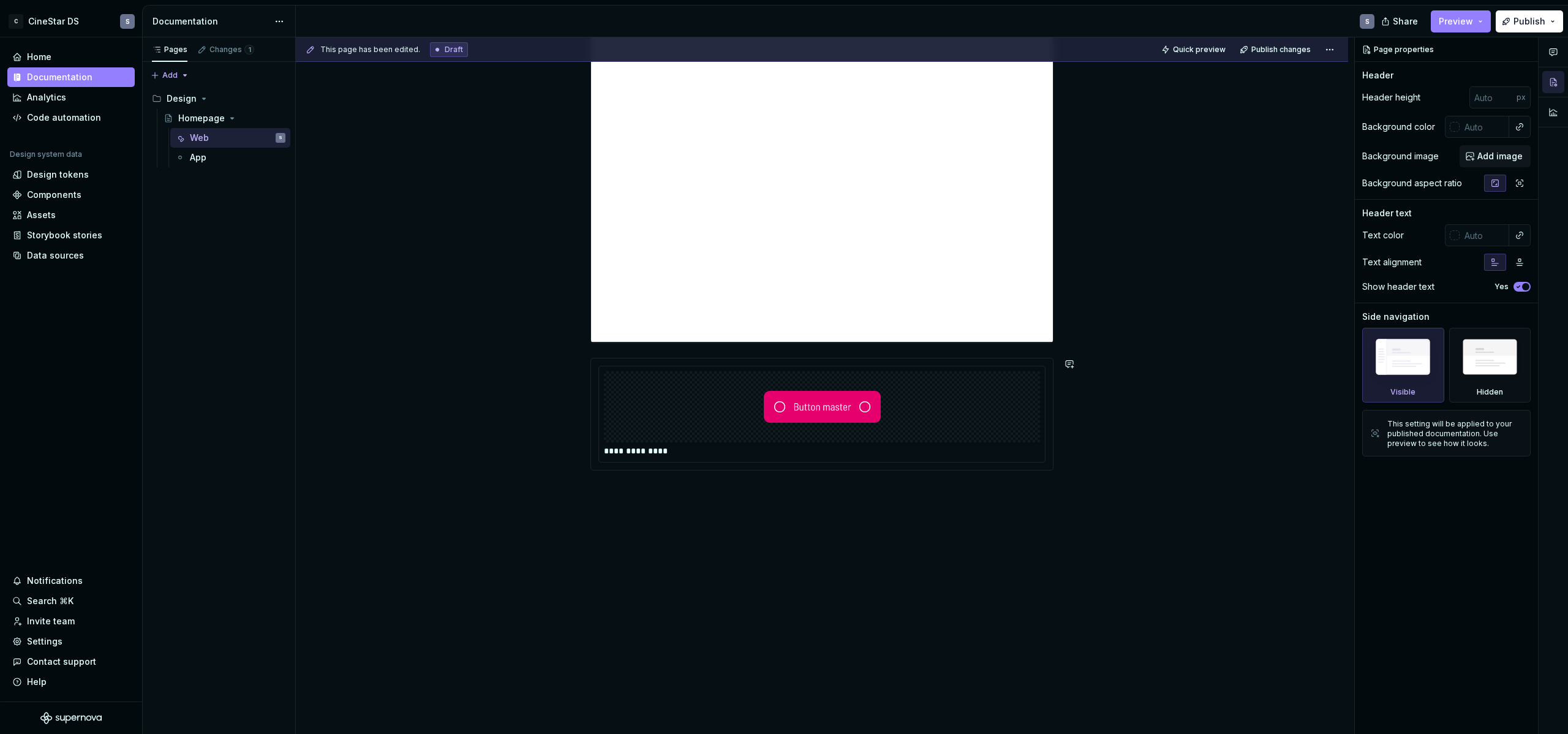
click at [745, 516] on div "**********" at bounding box center [821, 339] width 1052 height 790
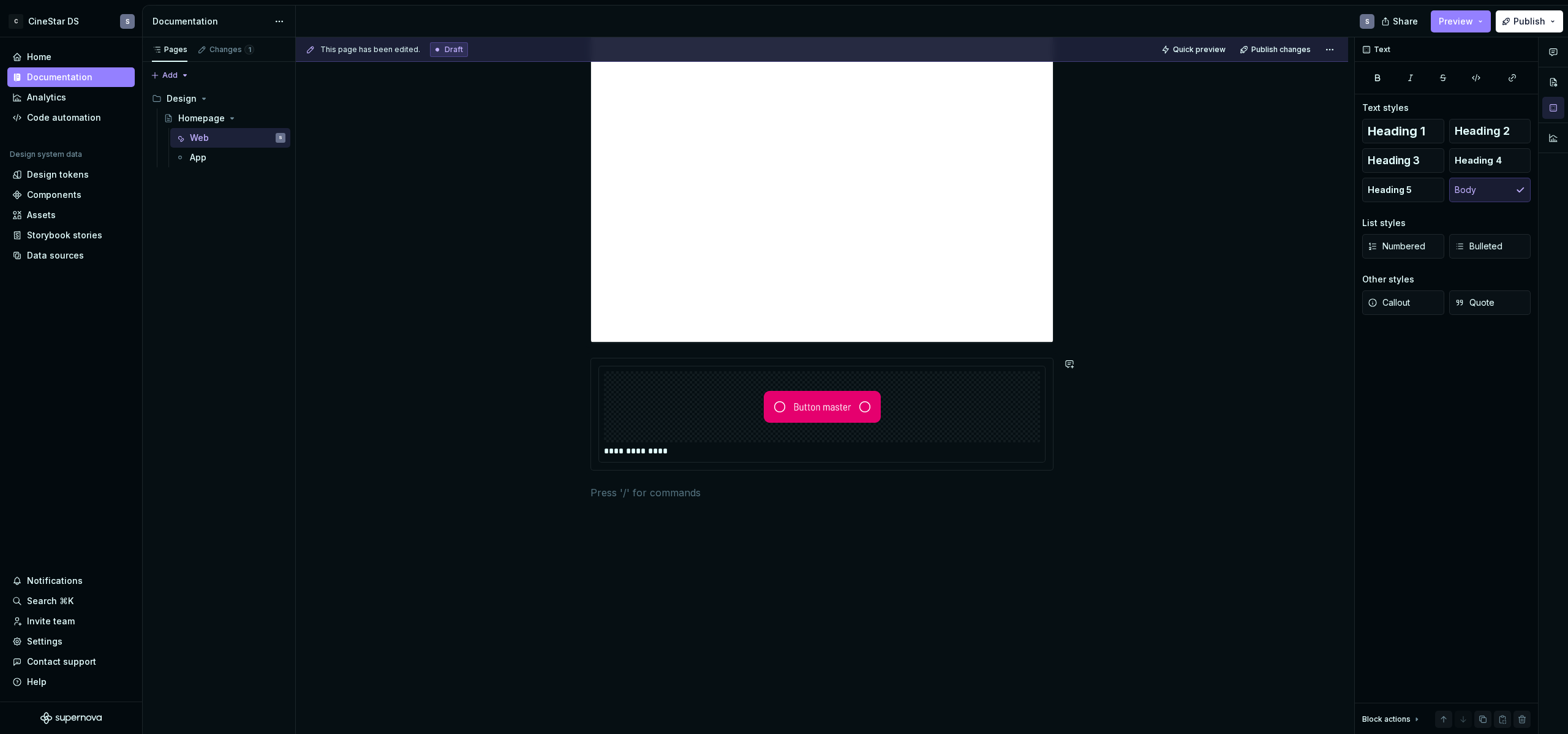
type textarea "*"
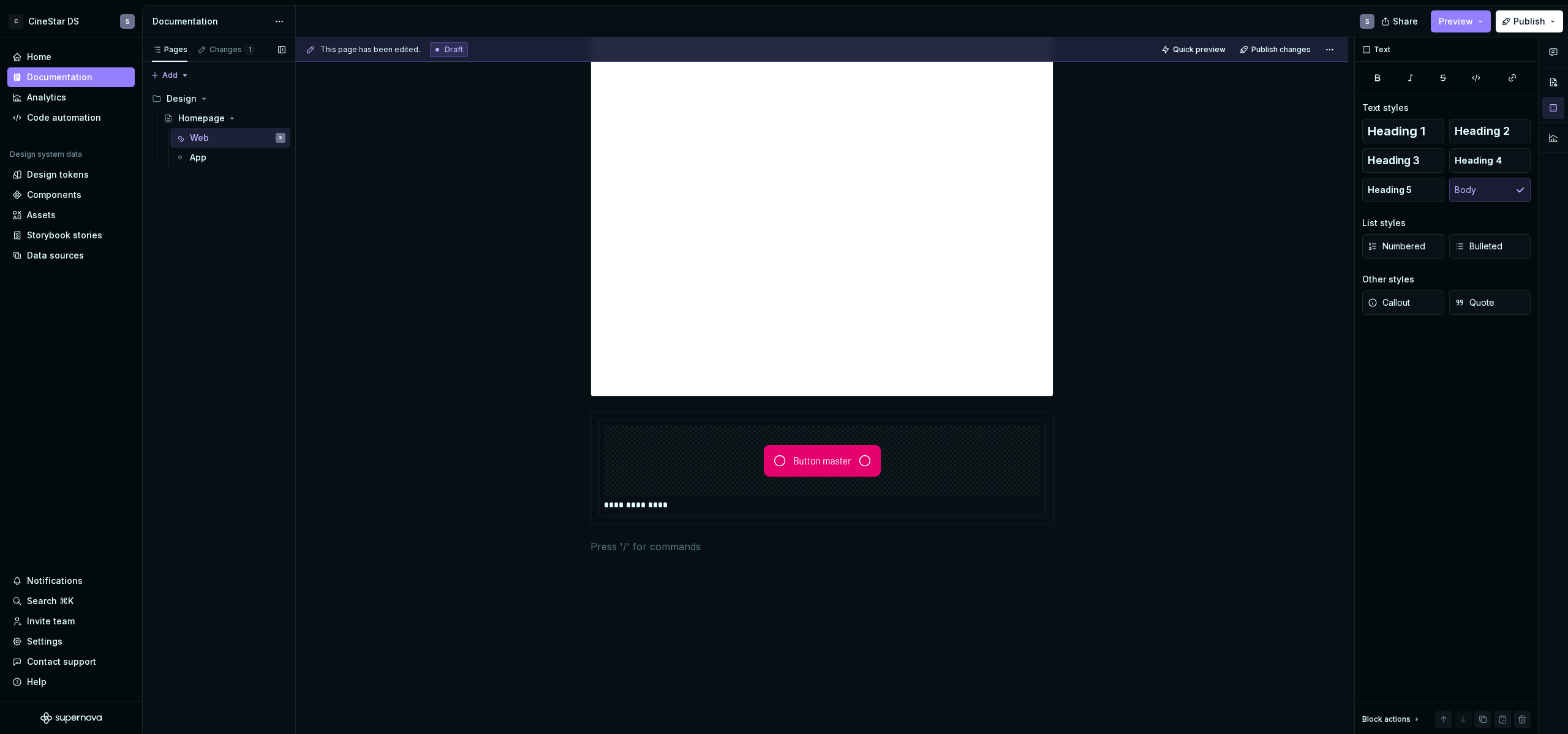
scroll to position [214, 0]
click at [58, 191] on div "Components" at bounding box center [54, 195] width 54 height 12
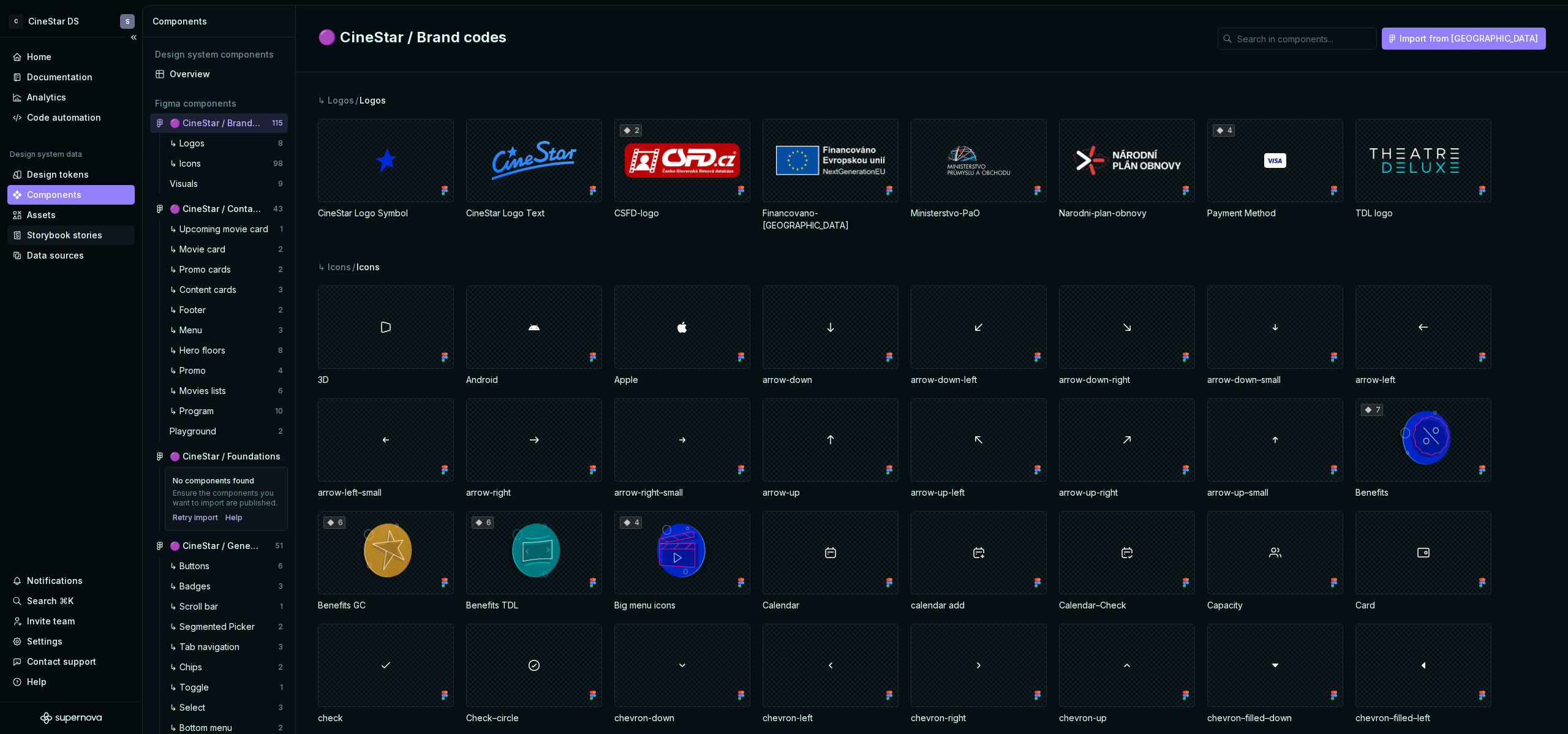
click at [89, 229] on div "Storybook stories" at bounding box center [64, 235] width 75 height 12
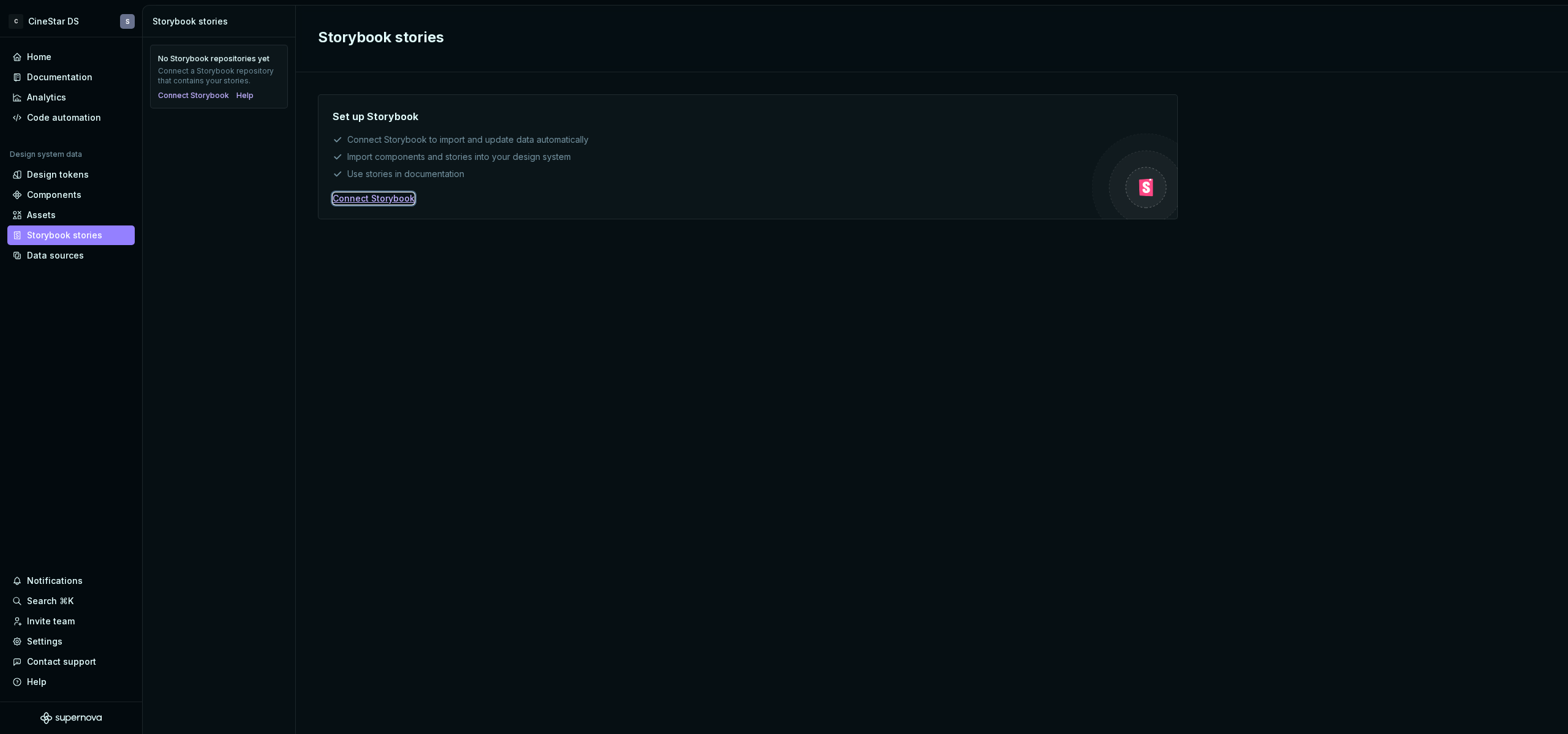
click at [357, 195] on div "Connect Storybook" at bounding box center [373, 198] width 82 height 12
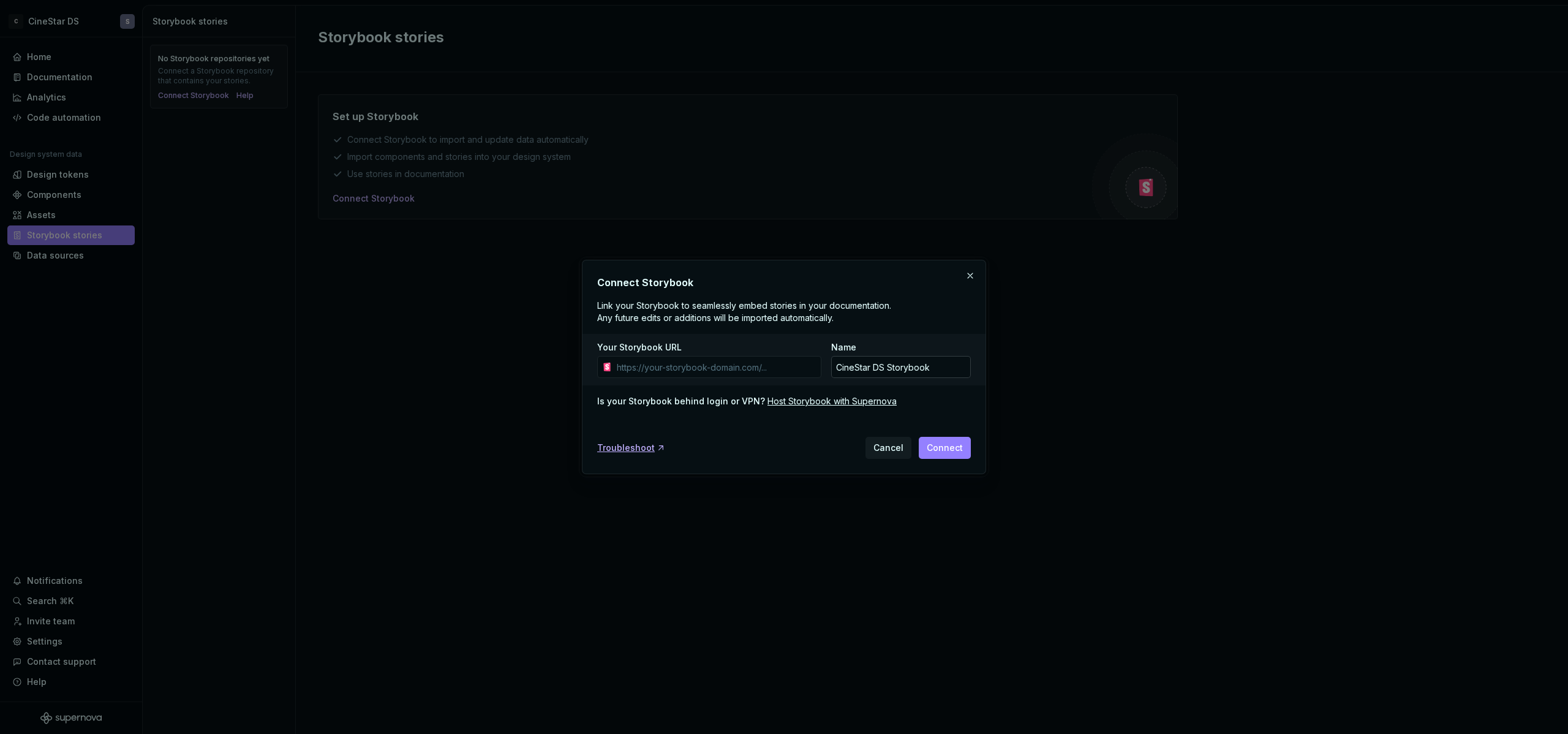
click at [934, 368] on input "CineStar DS Storybook" at bounding box center [901, 367] width 140 height 22
click at [973, 273] on button "button" at bounding box center [970, 275] width 17 height 17
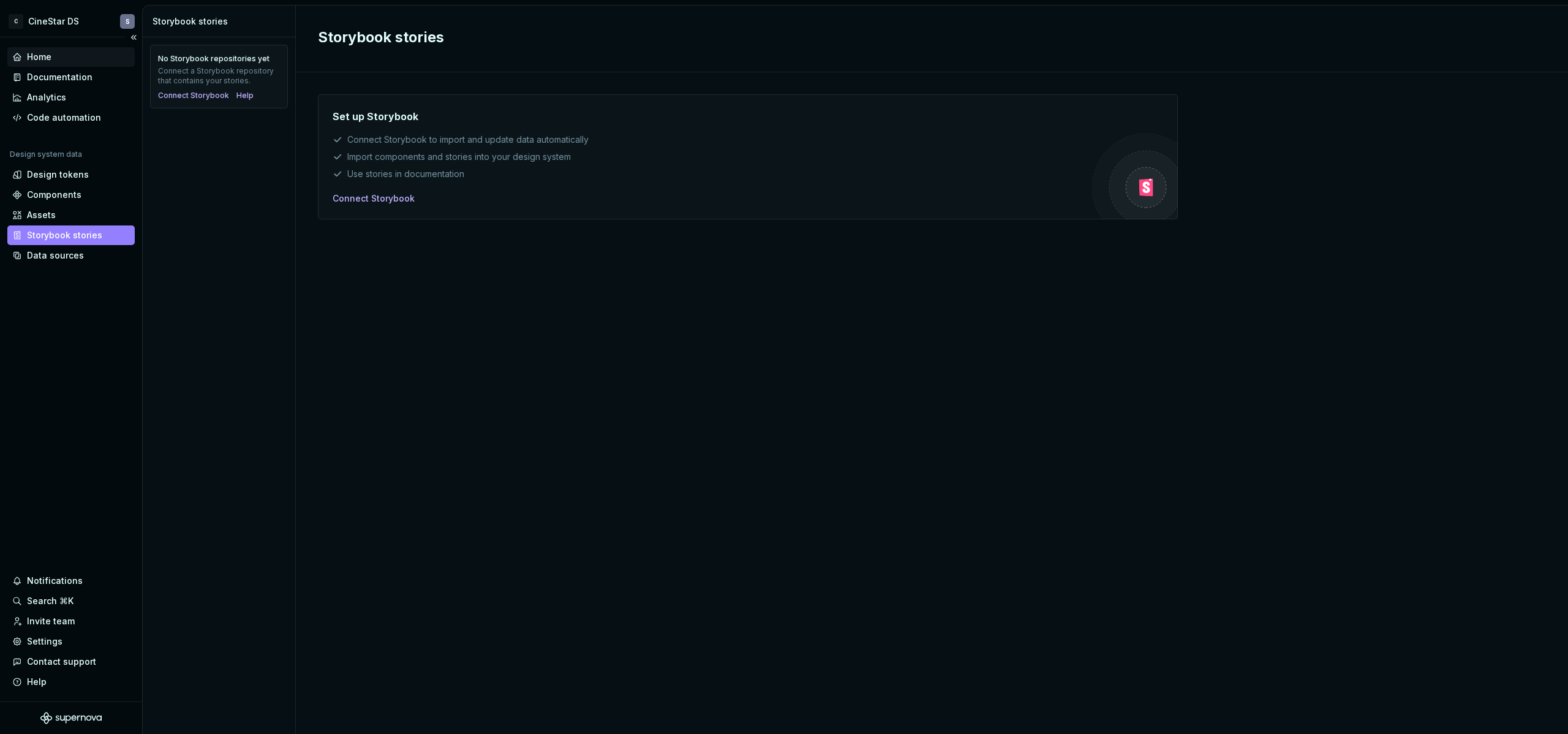
click at [35, 54] on div "Home" at bounding box center [39, 57] width 25 height 12
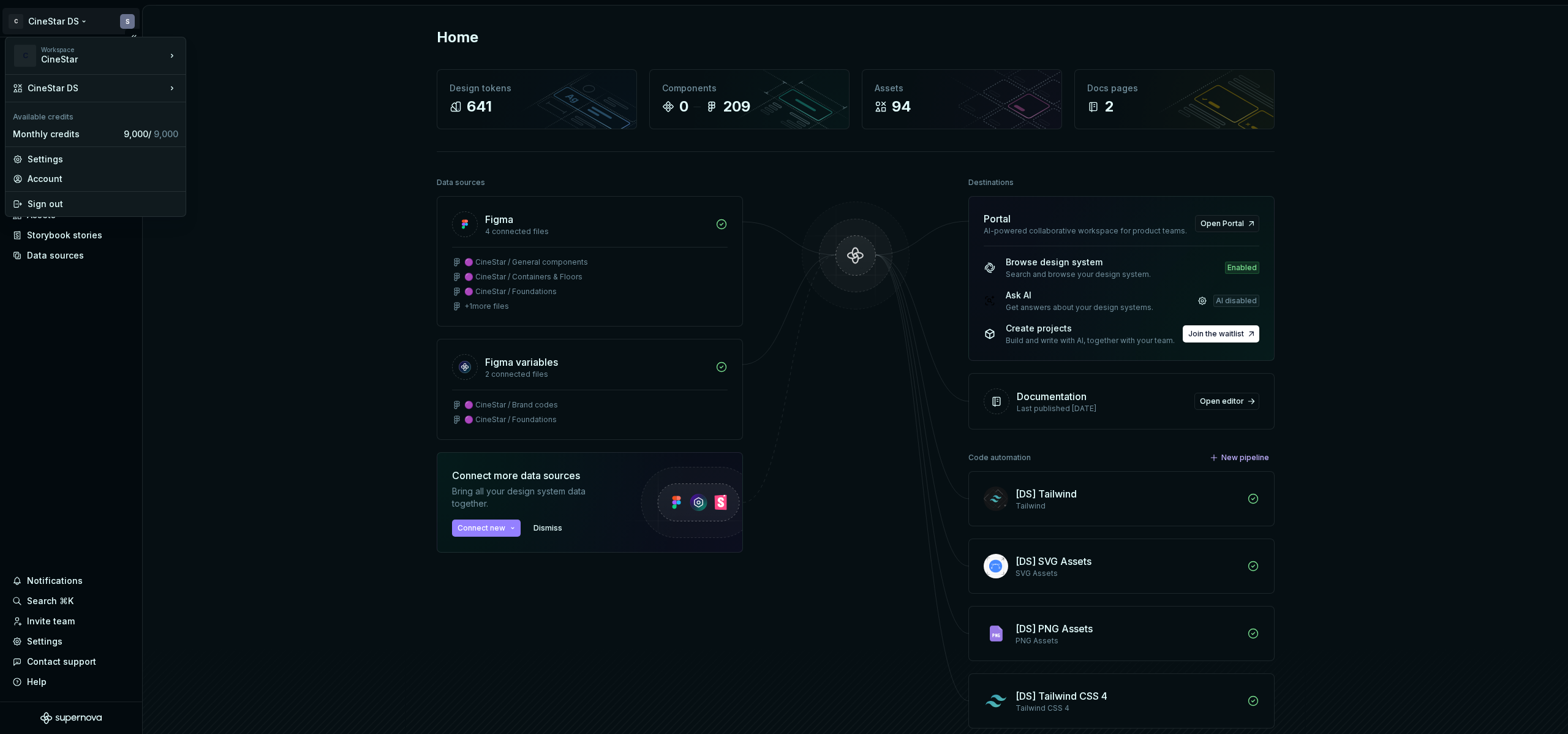
click at [116, 22] on html "C CineStar DS S Home Documentation Analytics Code automation Design system data…" at bounding box center [784, 367] width 1568 height 734
click at [46, 202] on div "Sign out" at bounding box center [103, 204] width 151 height 12
